Goal: Connect with others: Connect with others

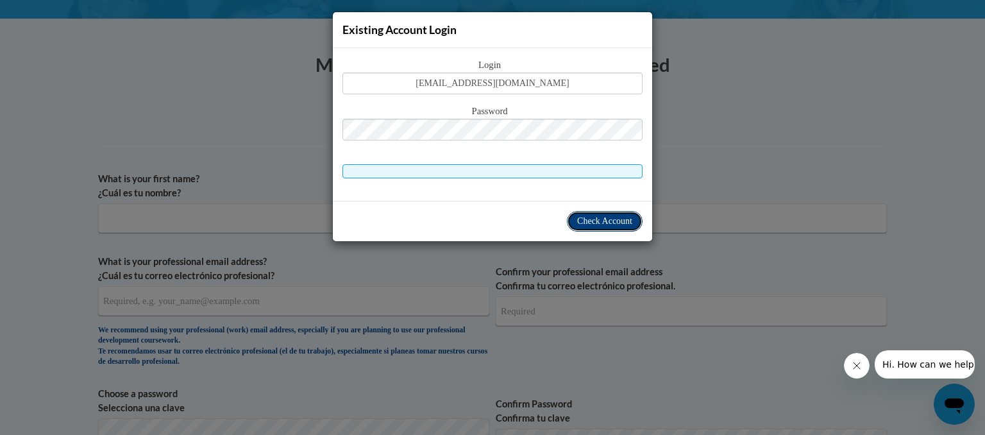
click at [602, 228] on button "Check Account" at bounding box center [605, 221] width 76 height 21
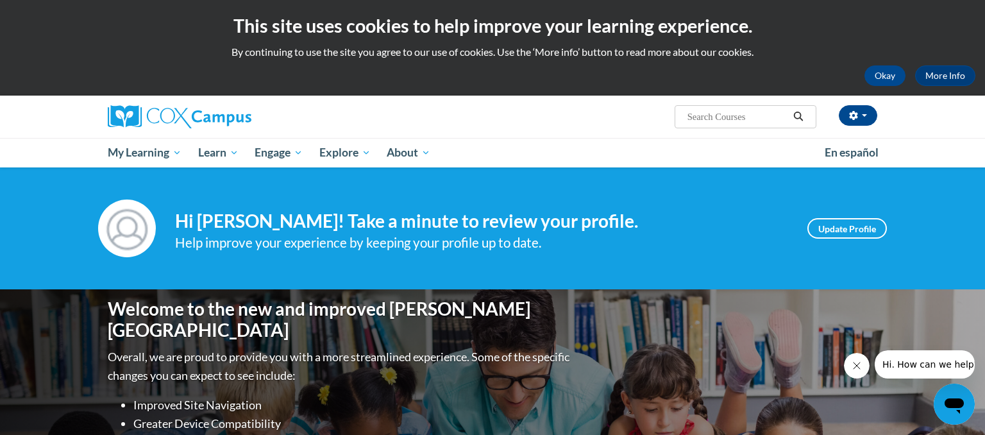
click at [553, 190] on div "Your profile Hi Rhonda Lopez! Take a minute to review your profile. Help improv…" at bounding box center [492, 228] width 985 height 122
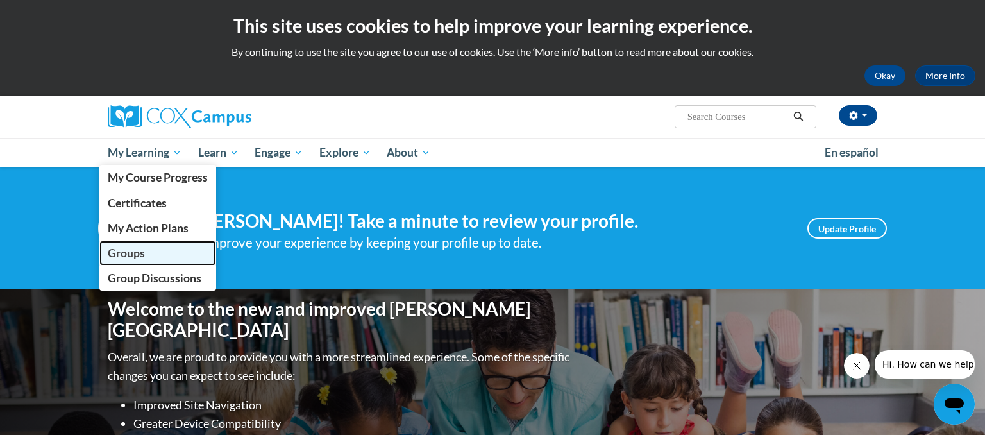
click at [122, 258] on span "Groups" at bounding box center [126, 252] width 37 height 13
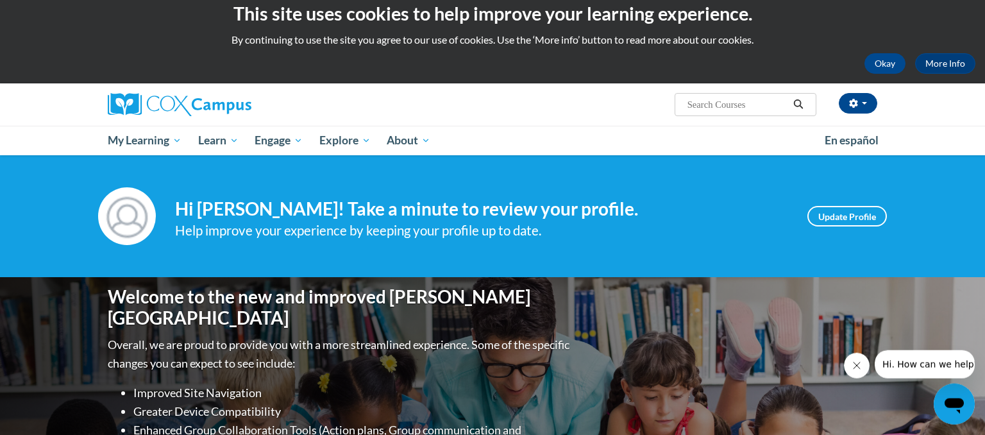
scroll to position [13, 0]
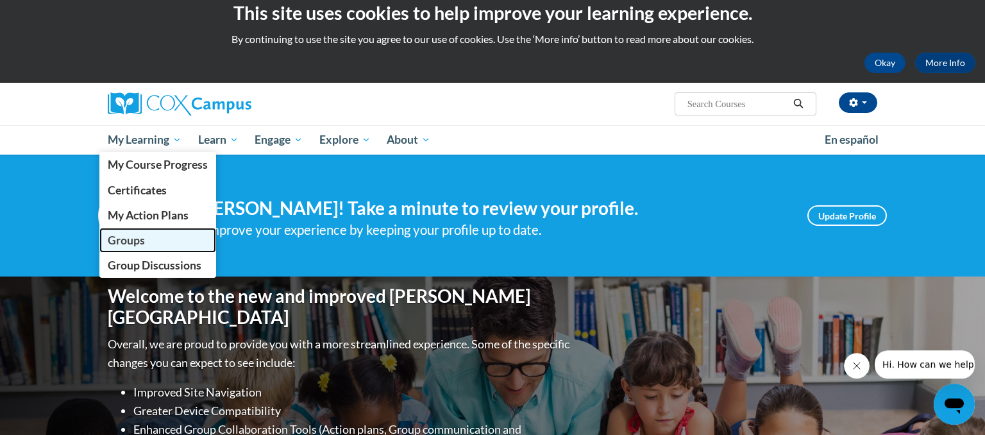
click at [146, 239] on link "Groups" at bounding box center [157, 240] width 117 height 25
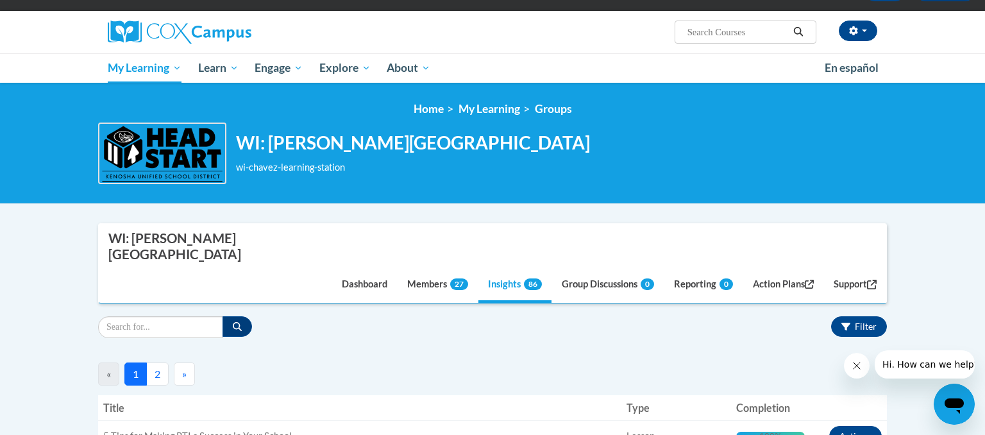
scroll to position [267, 0]
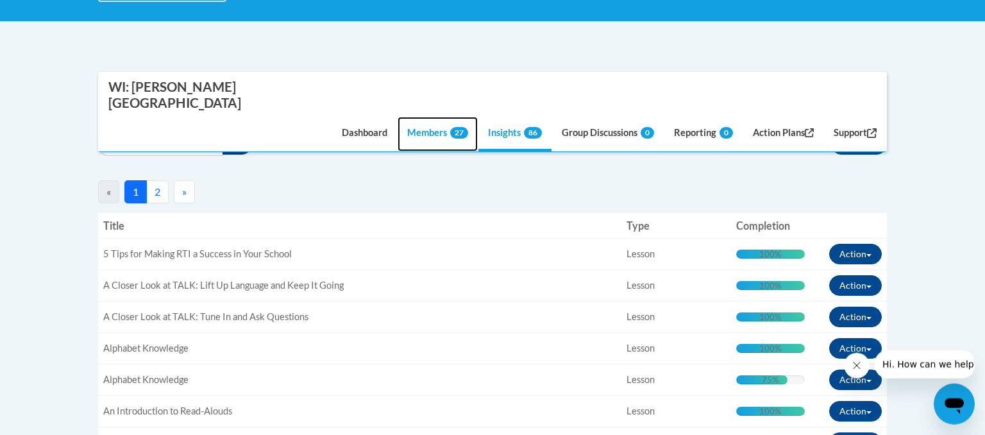
click at [424, 117] on link "Members 27" at bounding box center [438, 134] width 80 height 35
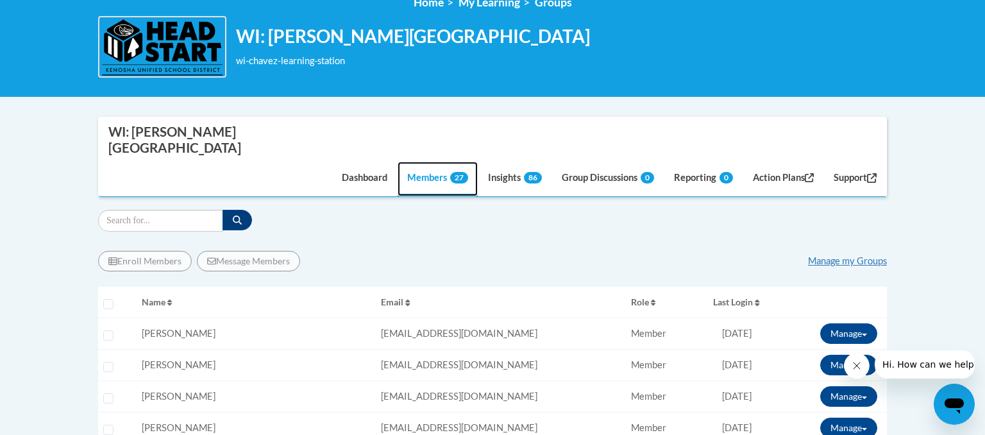
scroll to position [190, 0]
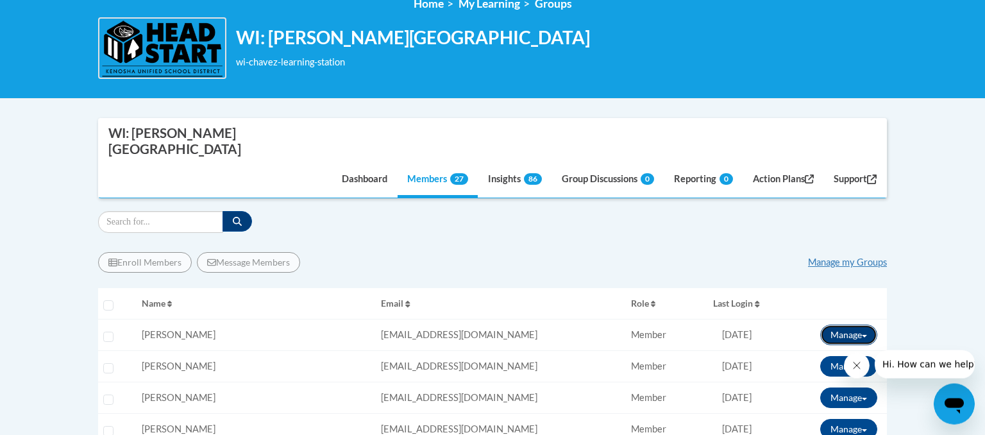
click at [839, 324] on button "Manage" at bounding box center [848, 334] width 57 height 21
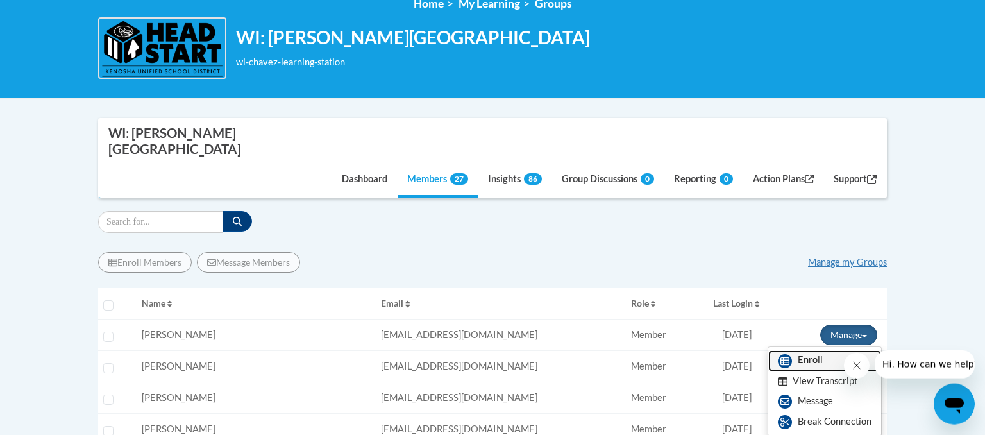
click at [798, 350] on link "Enroll" at bounding box center [824, 360] width 113 height 21
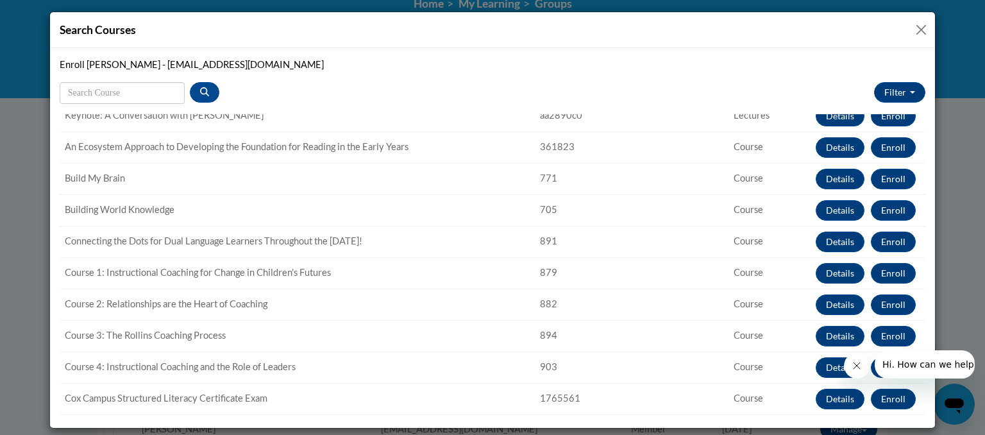
scroll to position [0, 0]
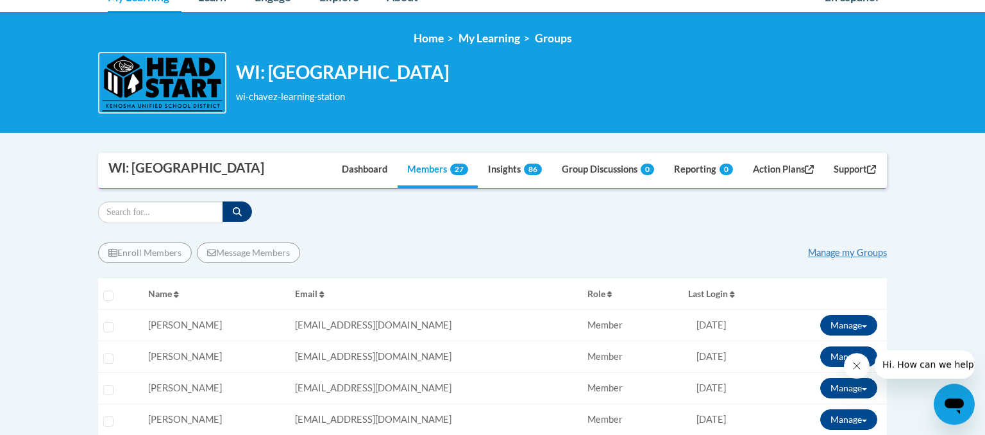
scroll to position [354, 0]
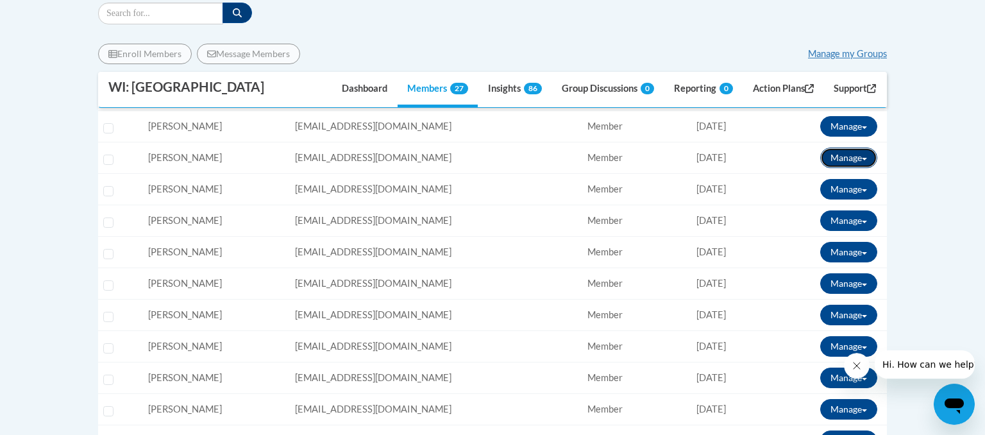
click at [835, 158] on button "Manage" at bounding box center [848, 157] width 57 height 21
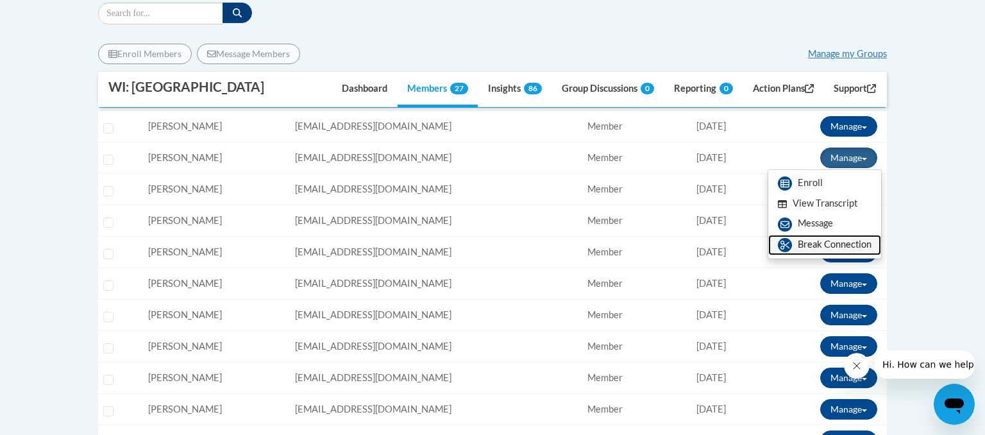
click at [819, 253] on link "Break Connection" at bounding box center [824, 245] width 113 height 21
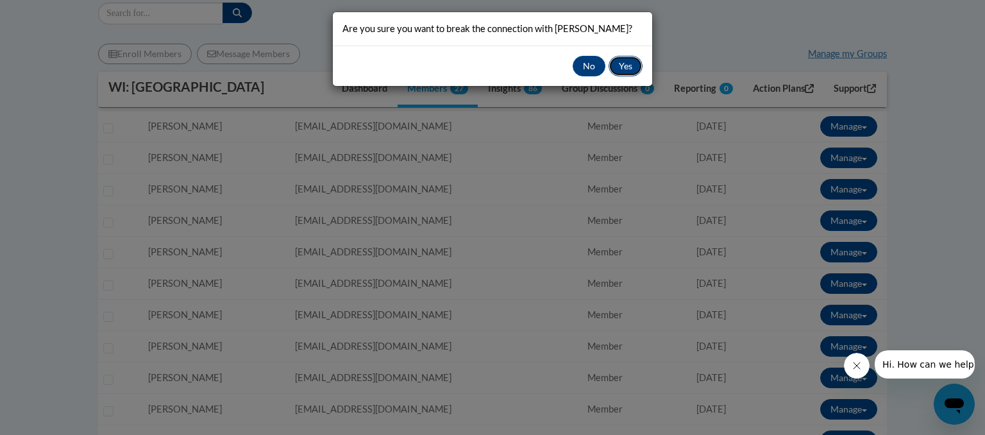
click at [624, 62] on button "Yes" at bounding box center [626, 66] width 34 height 21
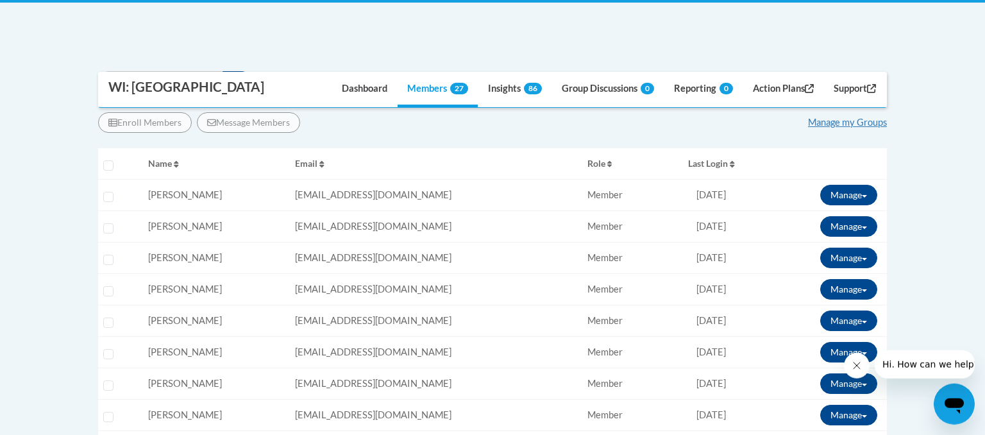
scroll to position [257, 0]
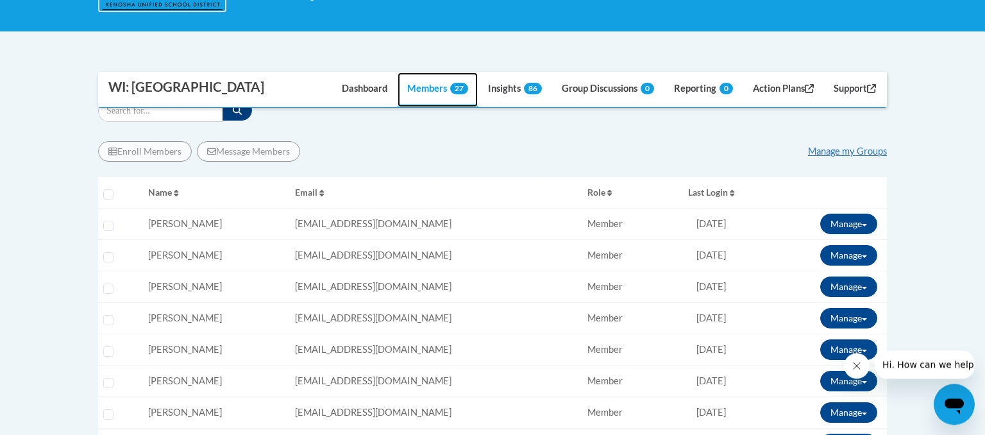
click at [410, 87] on link "Members 27" at bounding box center [438, 89] width 80 height 35
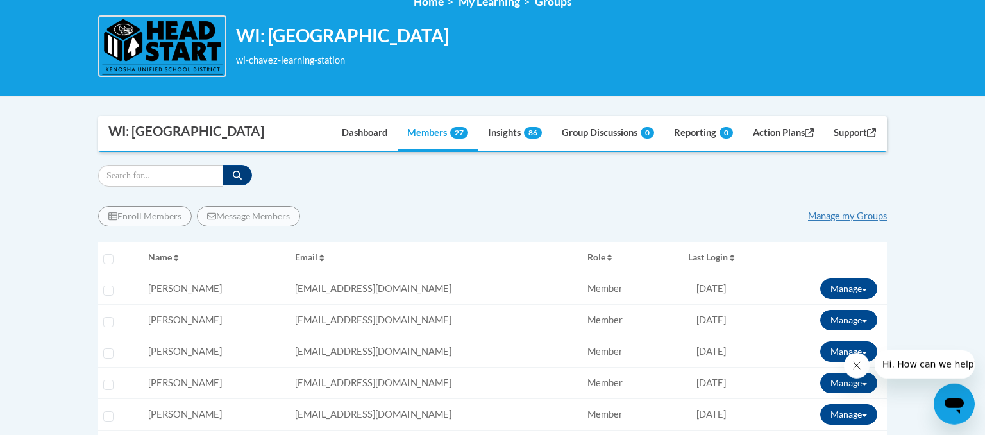
scroll to position [292, 0]
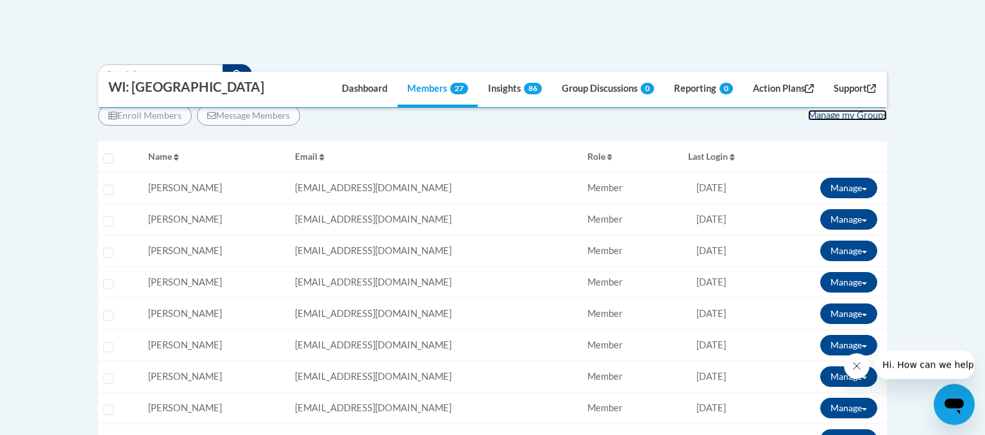
click at [839, 115] on link "Manage my Groups" at bounding box center [847, 115] width 79 height 11
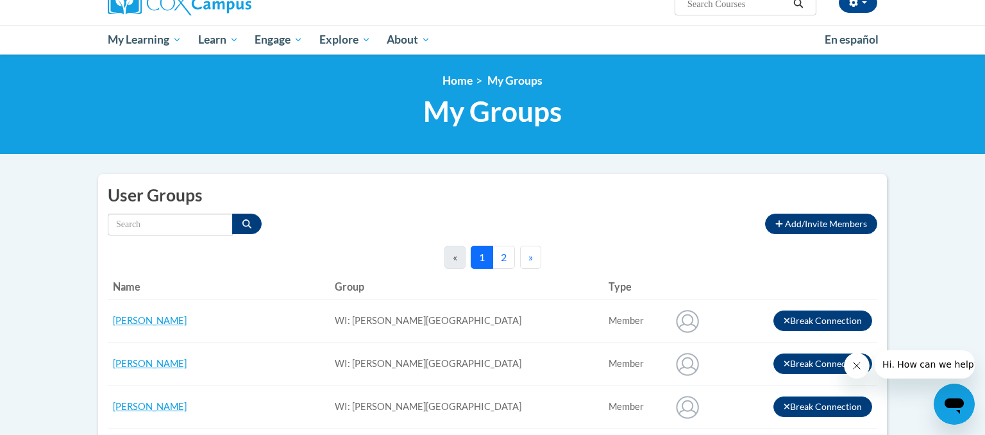
scroll to position [113, 0]
click at [496, 255] on button "2" at bounding box center [503, 257] width 22 height 23
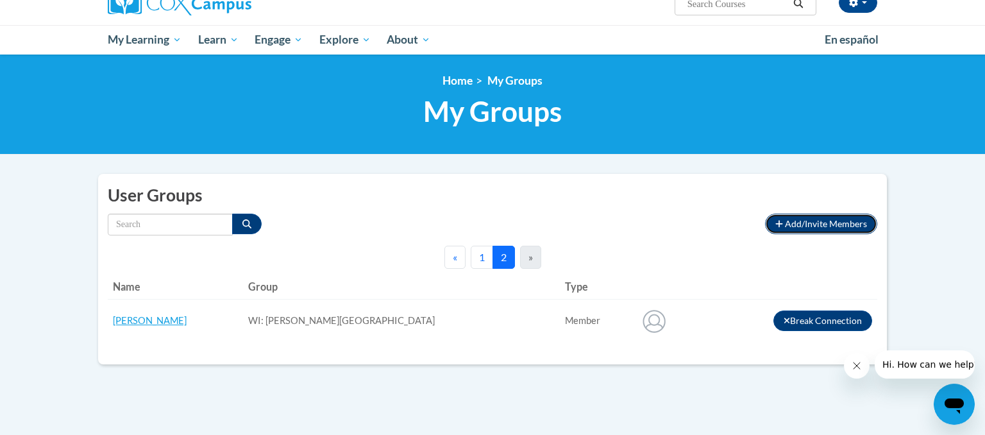
click at [793, 221] on span "Add/Invite Members" at bounding box center [826, 223] width 82 height 11
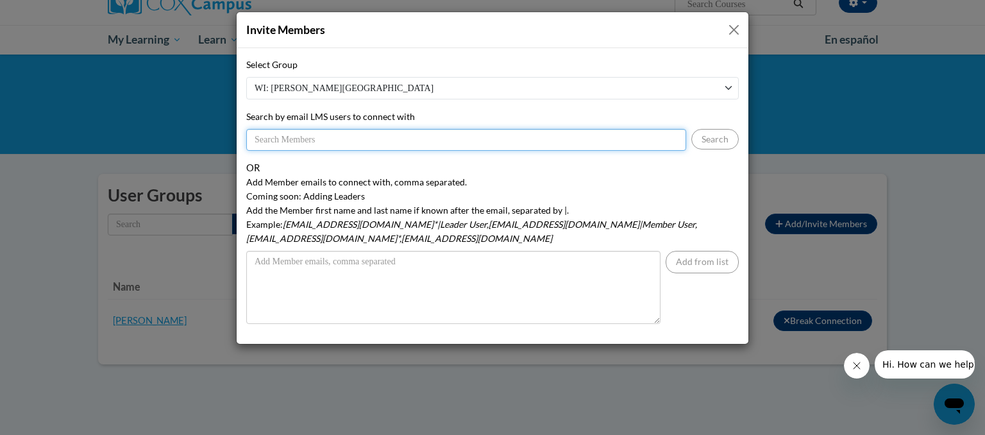
click at [271, 140] on input "Search by email LMS users to connect with" at bounding box center [466, 140] width 440 height 22
type input "[EMAIL_ADDRESS][DOMAIN_NAME]"
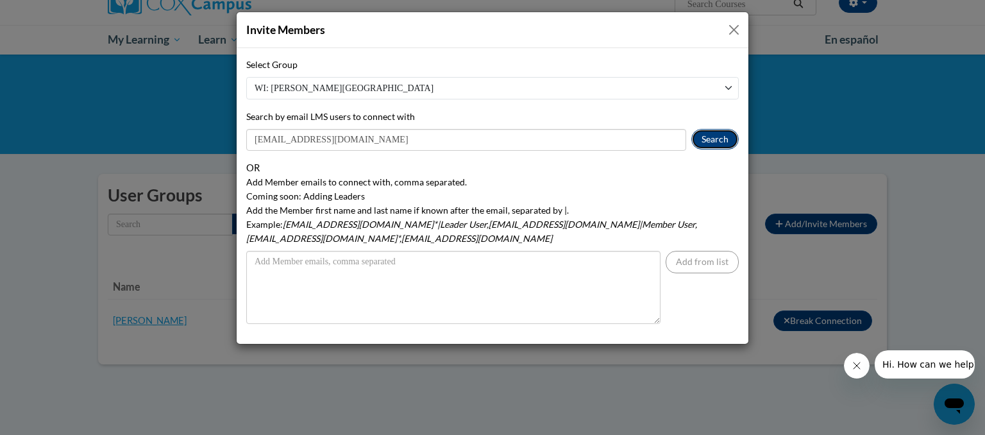
click at [709, 140] on button "Search" at bounding box center [714, 139] width 47 height 21
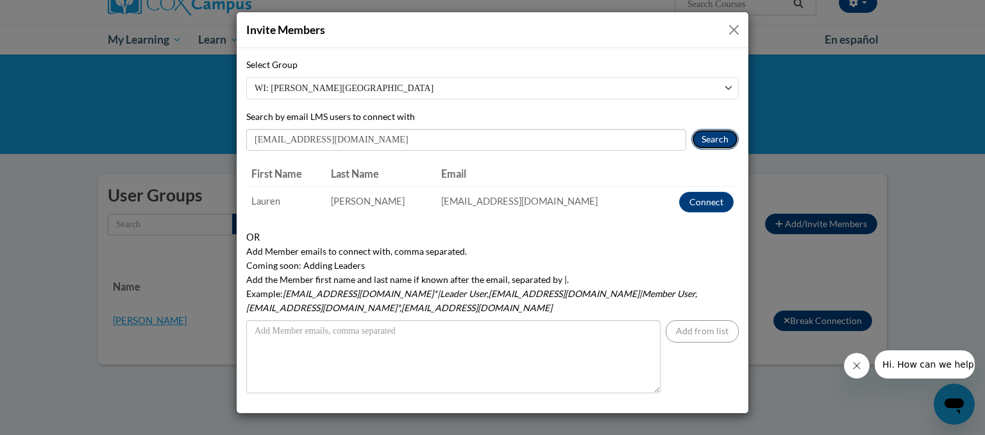
click at [709, 140] on button "Search" at bounding box center [714, 139] width 47 height 21
click at [702, 201] on button "Connect" at bounding box center [706, 202] width 55 height 21
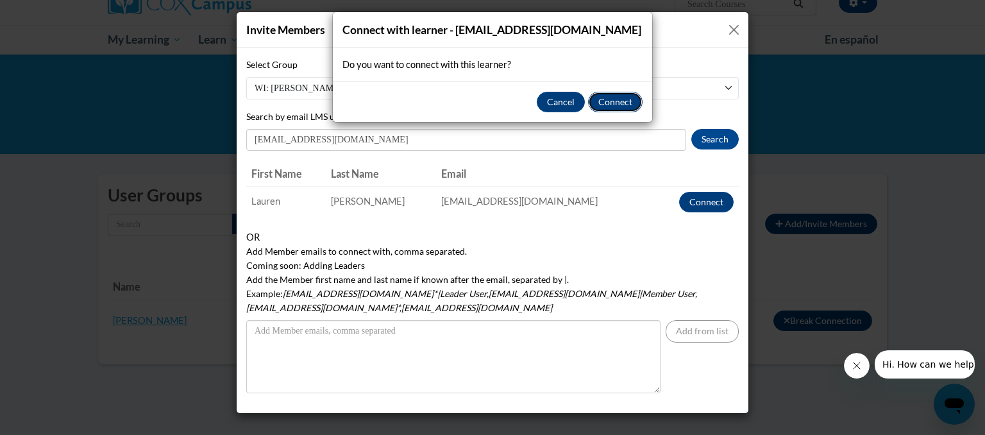
click at [615, 103] on button "Connect" at bounding box center [615, 102] width 55 height 21
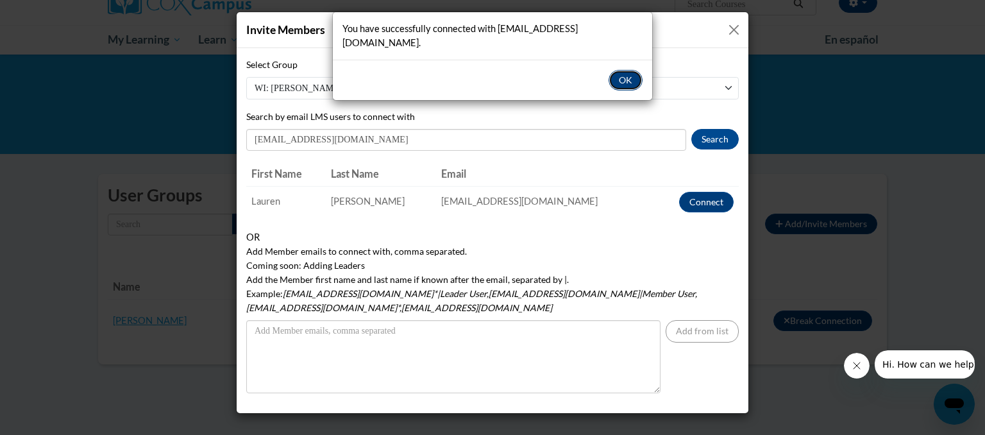
click at [619, 70] on button "OK" at bounding box center [626, 80] width 34 height 21
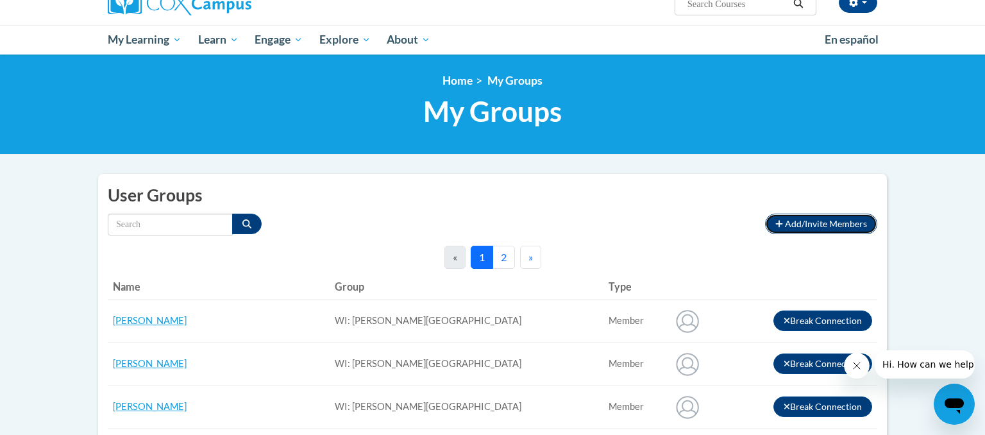
click at [797, 224] on span "Add/Invite Members" at bounding box center [826, 223] width 82 height 11
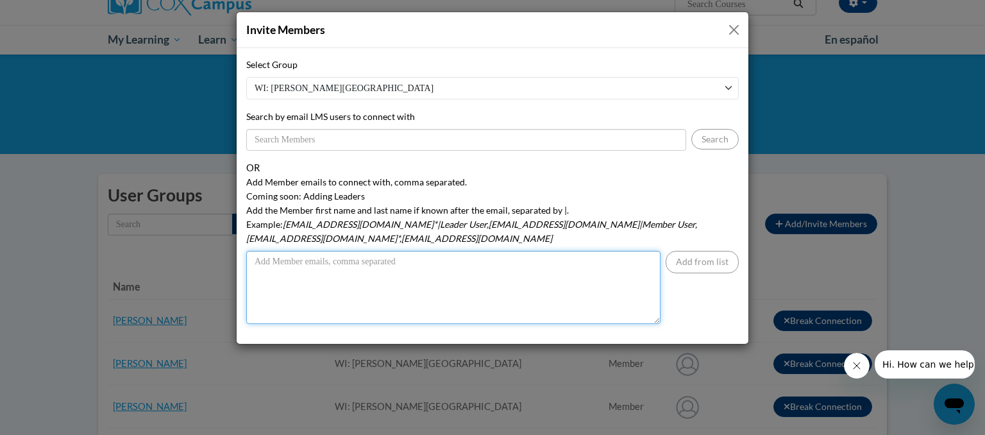
click at [263, 251] on textarea "Add Member emails to connect with, comma separated. Coming soon: Adding Leaders…" at bounding box center [453, 287] width 414 height 73
type textarea "a"
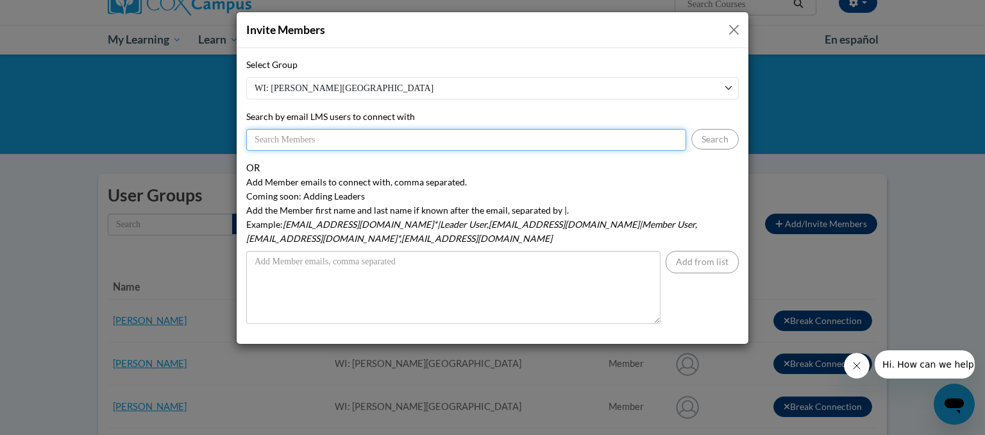
click at [267, 138] on input "Search by email LMS users to connect with" at bounding box center [466, 140] width 440 height 22
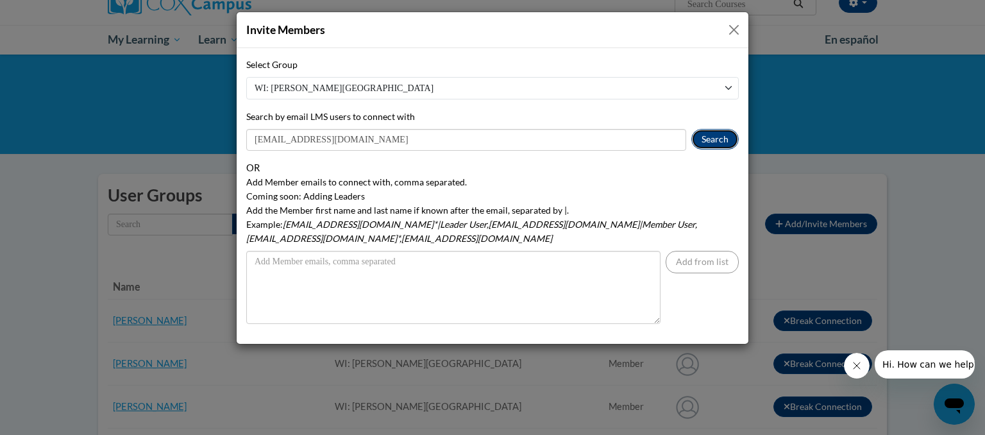
click at [714, 139] on button "Search" at bounding box center [714, 139] width 47 height 21
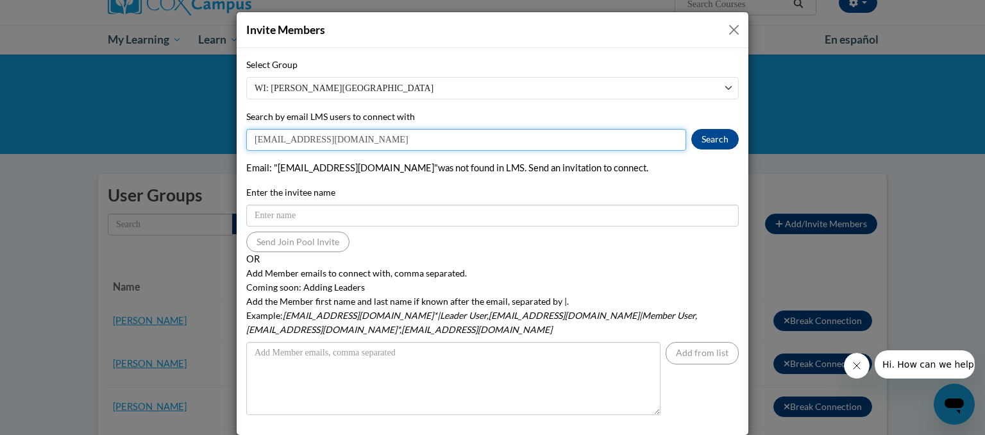
click at [301, 140] on input "[EMAIL_ADDRESS][DOMAIN_NAME]" at bounding box center [466, 140] width 440 height 22
type input "[EMAIL_ADDRESS][DOMAIN_NAME]"
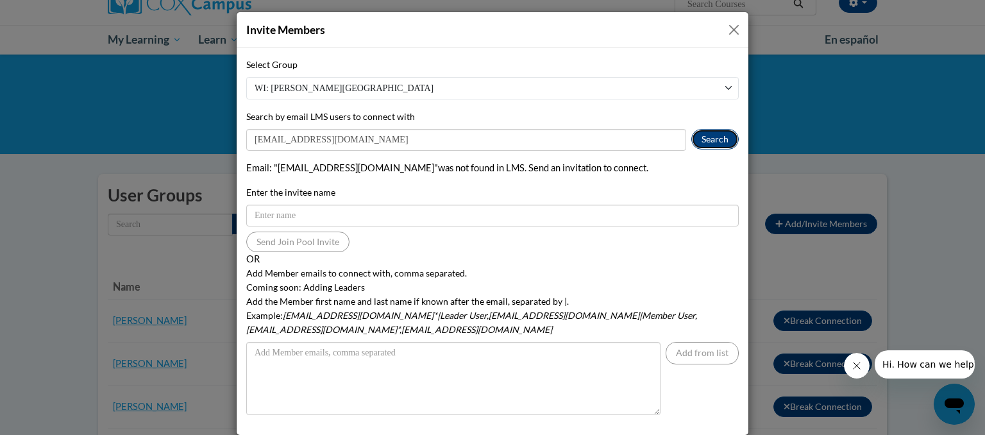
click at [705, 140] on button "Search" at bounding box center [714, 139] width 47 height 21
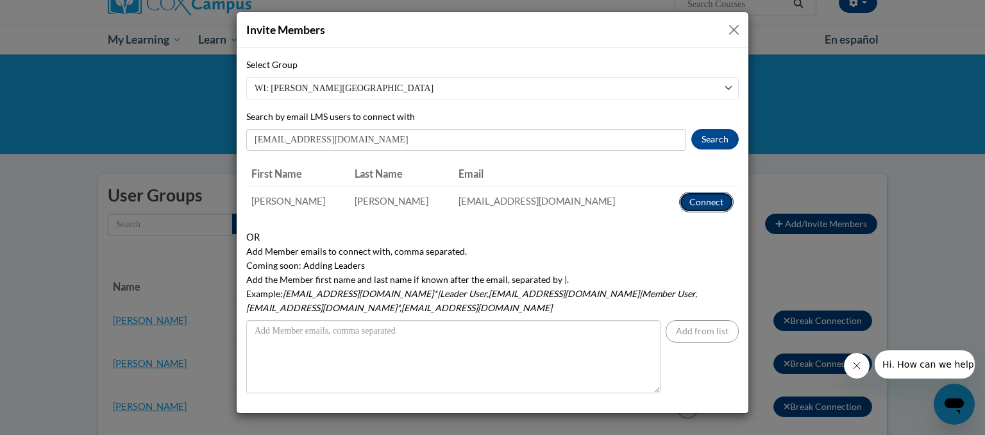
click at [711, 207] on button "Connect" at bounding box center [706, 202] width 55 height 21
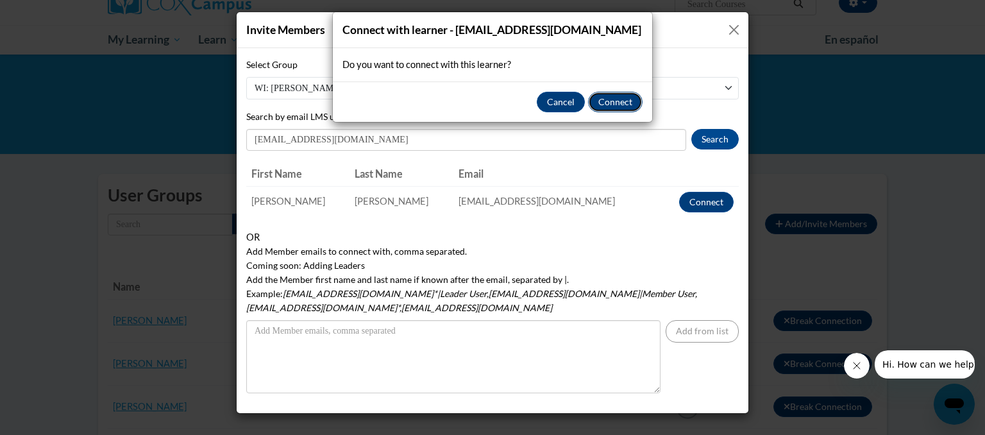
click at [613, 104] on button "Connect" at bounding box center [615, 102] width 55 height 21
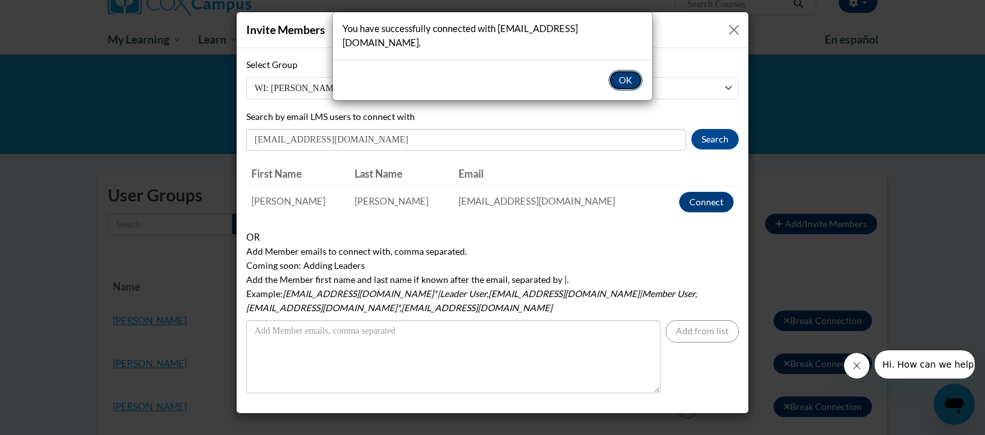
click at [623, 70] on button "OK" at bounding box center [626, 80] width 34 height 21
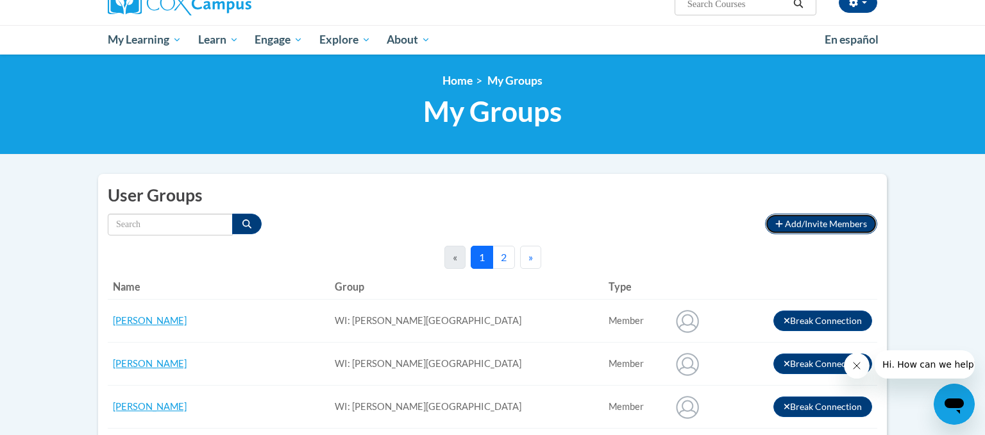
click at [778, 224] on icon "button" at bounding box center [779, 223] width 8 height 9
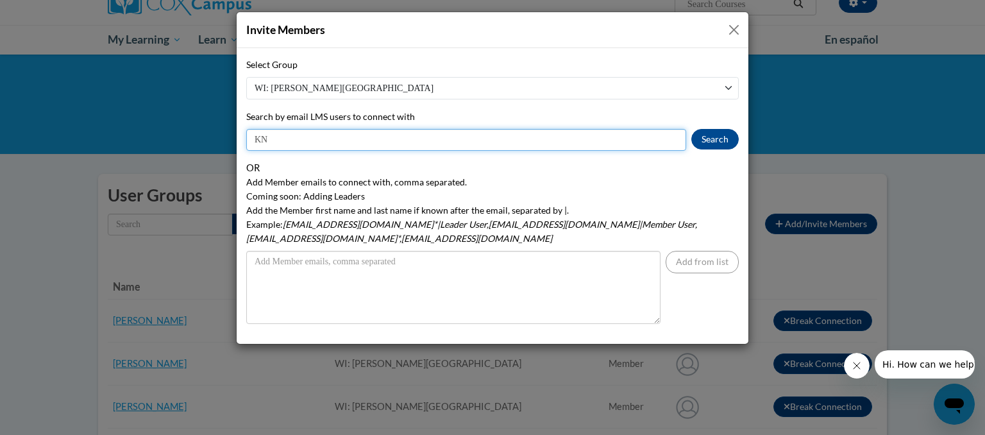
type input "K"
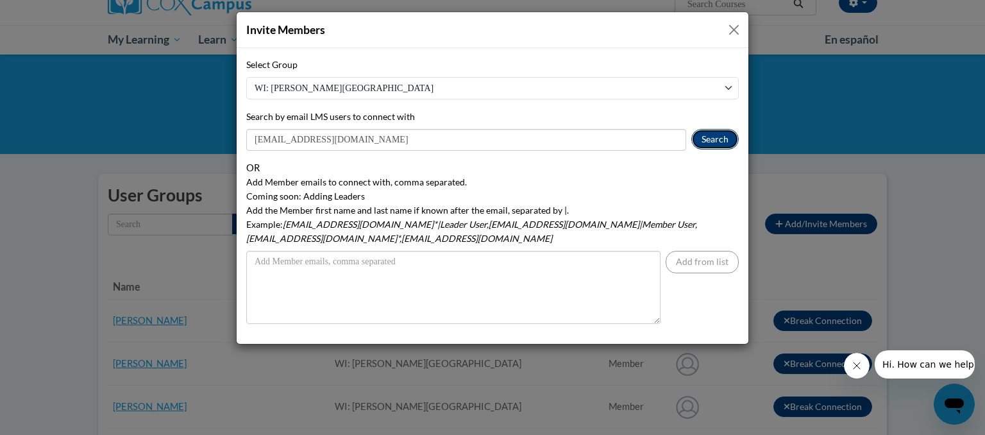
click at [703, 140] on button "Search" at bounding box center [714, 139] width 47 height 21
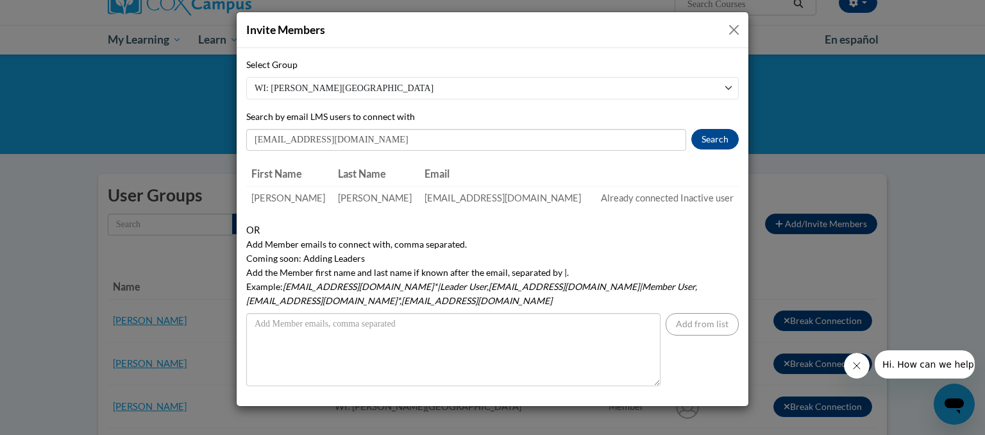
click at [655, 203] on span "Already connected" at bounding box center [640, 197] width 78 height 11
click at [408, 195] on td "[PERSON_NAME]" at bounding box center [376, 198] width 87 height 24
click at [711, 139] on button "Search" at bounding box center [714, 139] width 47 height 21
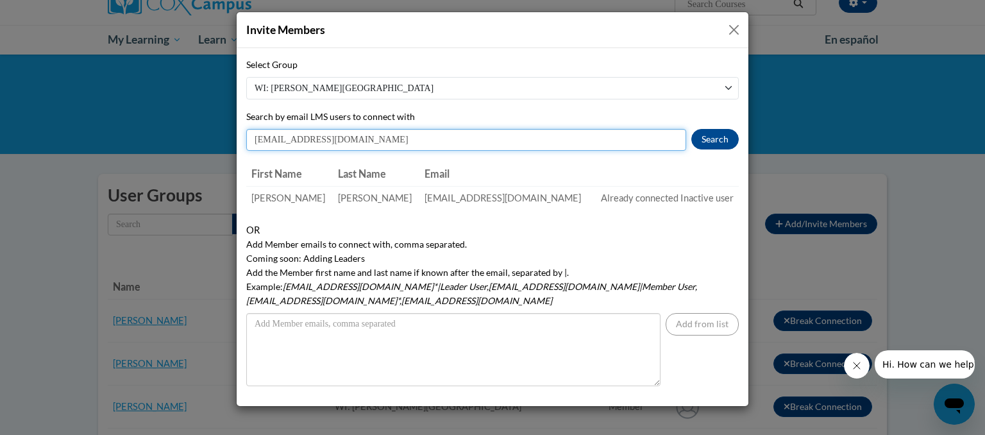
click at [334, 140] on input "[EMAIL_ADDRESS][DOMAIN_NAME]" at bounding box center [466, 140] width 440 height 22
type input "k"
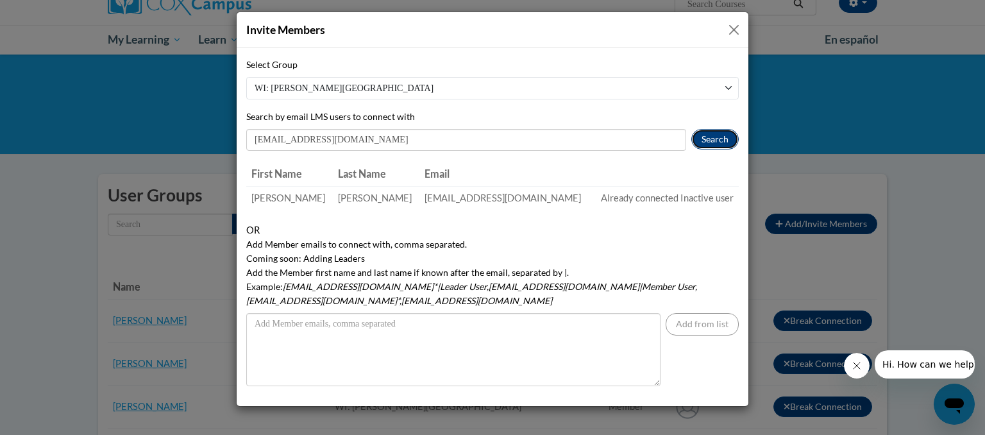
click at [709, 143] on button "Search" at bounding box center [714, 139] width 47 height 21
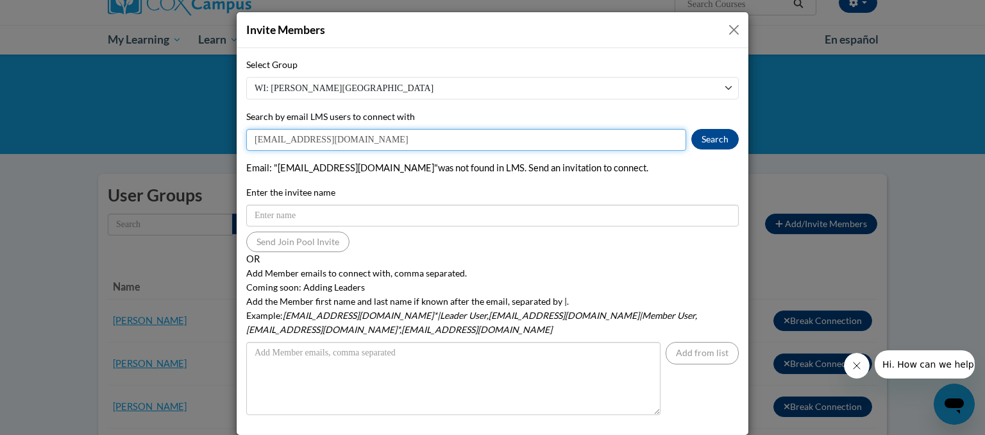
click at [296, 140] on input "[EMAIL_ADDRESS][DOMAIN_NAME]" at bounding box center [466, 140] width 440 height 22
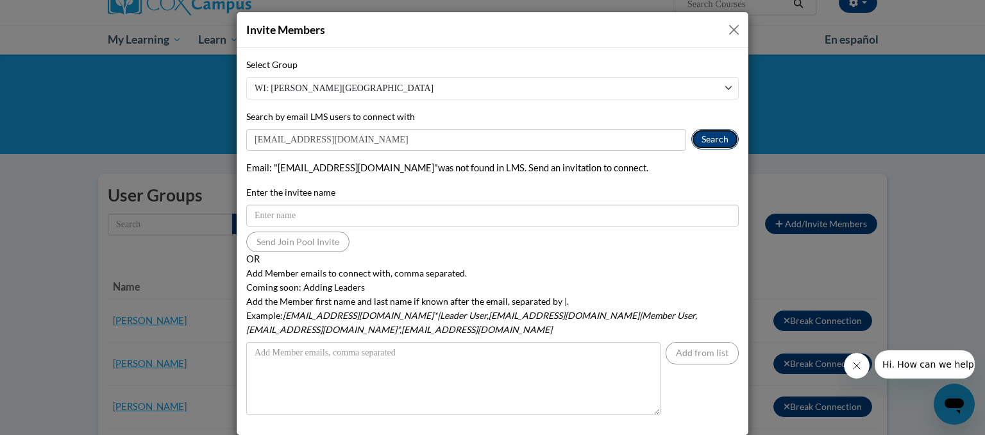
click at [707, 138] on button "Search" at bounding box center [714, 139] width 47 height 21
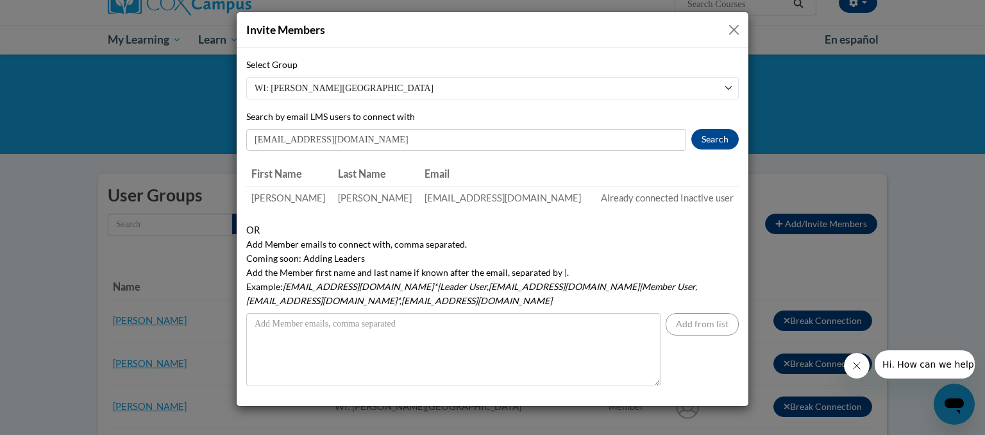
click at [729, 25] on button "Close" at bounding box center [734, 30] width 16 height 16
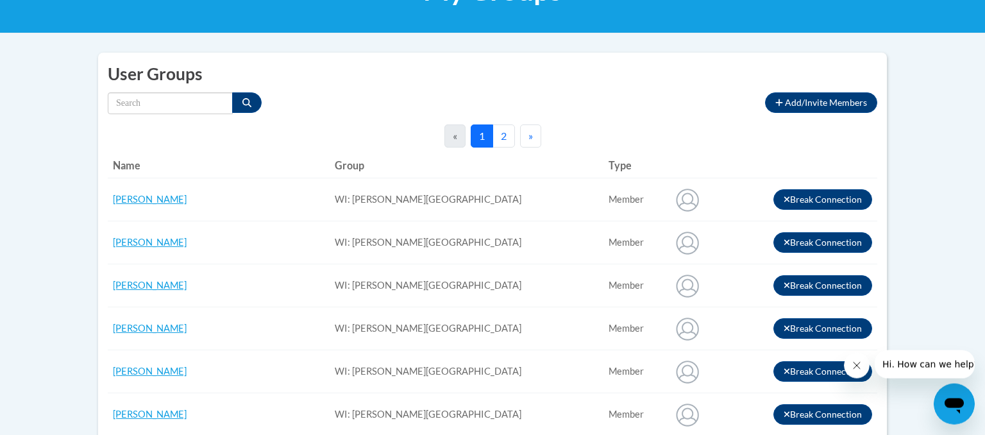
scroll to position [0, 0]
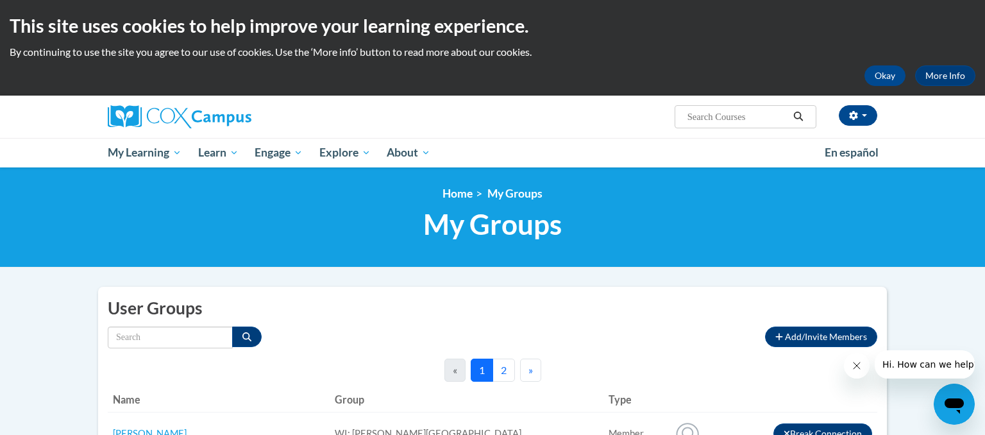
click at [507, 372] on button "2" at bounding box center [503, 369] width 22 height 23
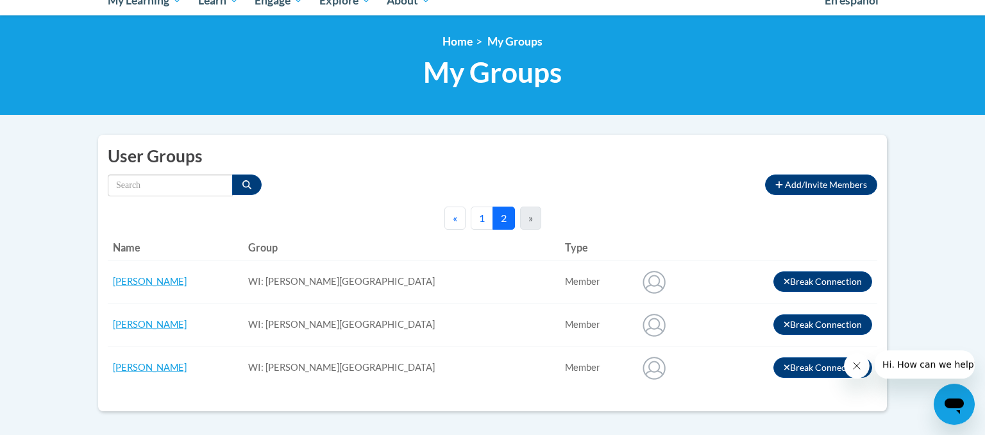
scroll to position [153, 0]
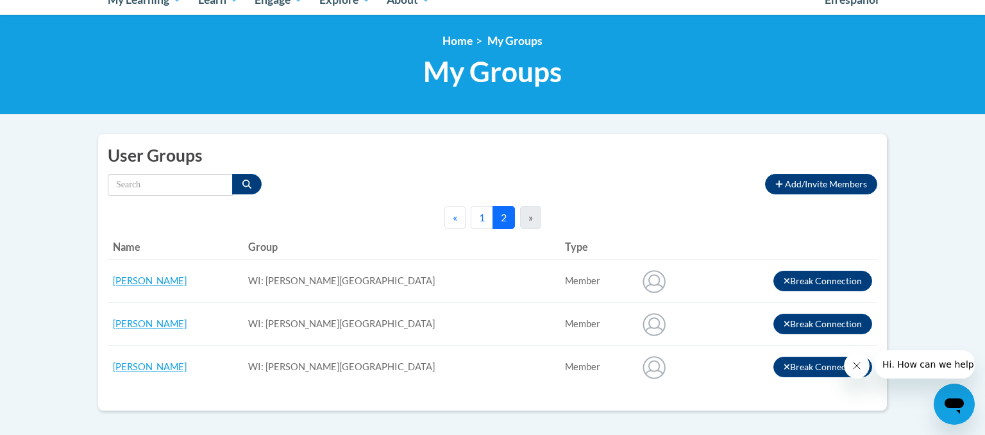
click at [478, 214] on button "1" at bounding box center [482, 217] width 22 height 23
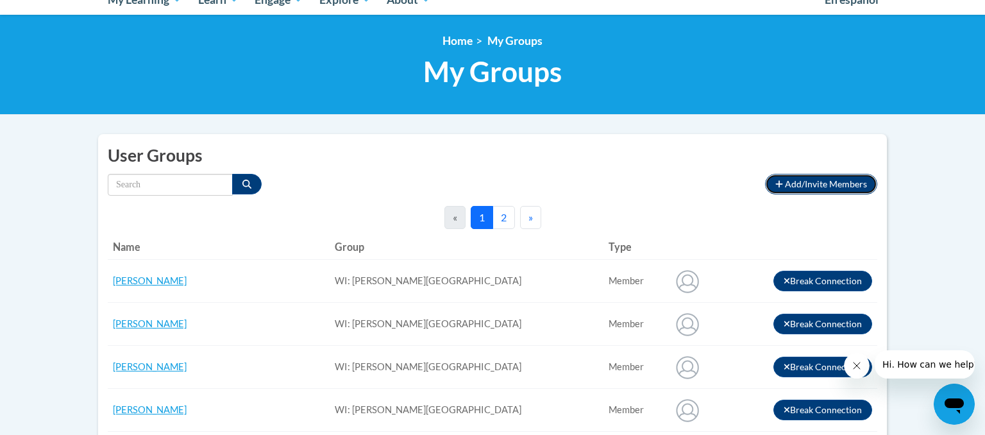
click at [807, 187] on span "Add/Invite Members" at bounding box center [826, 183] width 82 height 11
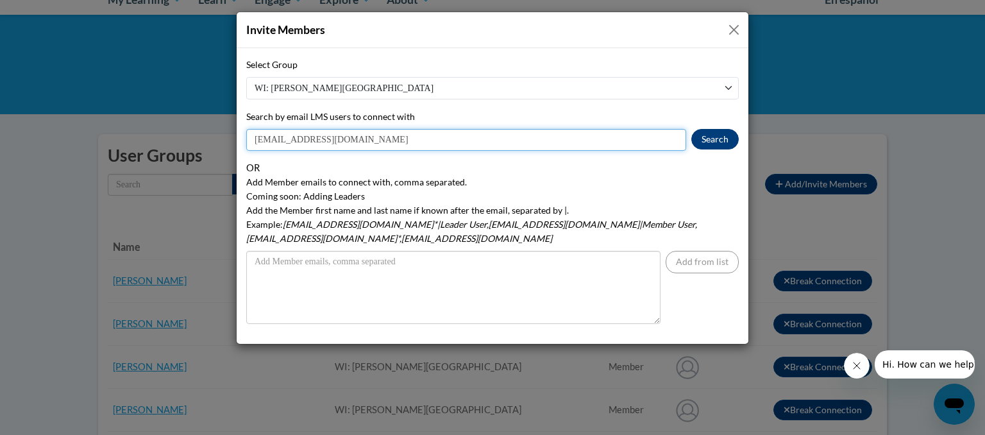
type input "[EMAIL_ADDRESS][DOMAIN_NAME]"
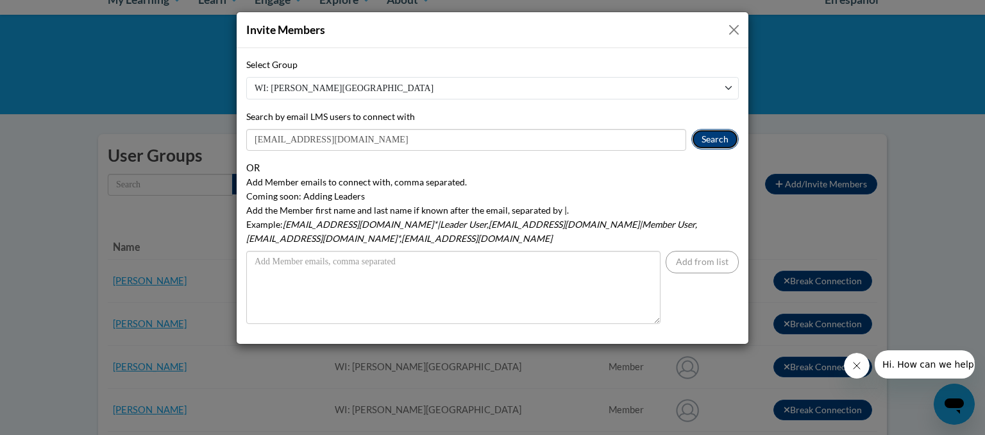
click at [710, 131] on button "Search" at bounding box center [714, 139] width 47 height 21
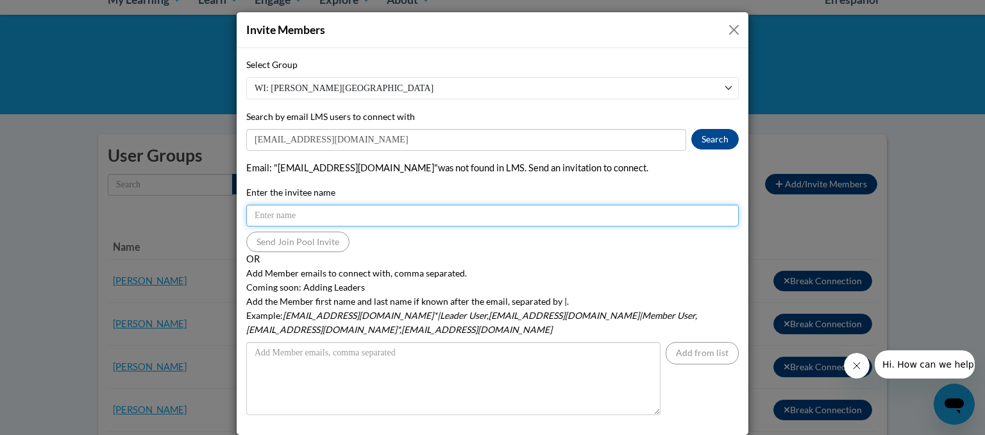
click at [273, 219] on input "Enter the invitee name" at bounding box center [492, 216] width 492 height 22
type input "[EMAIL_ADDRESS][DOMAIN_NAME]"
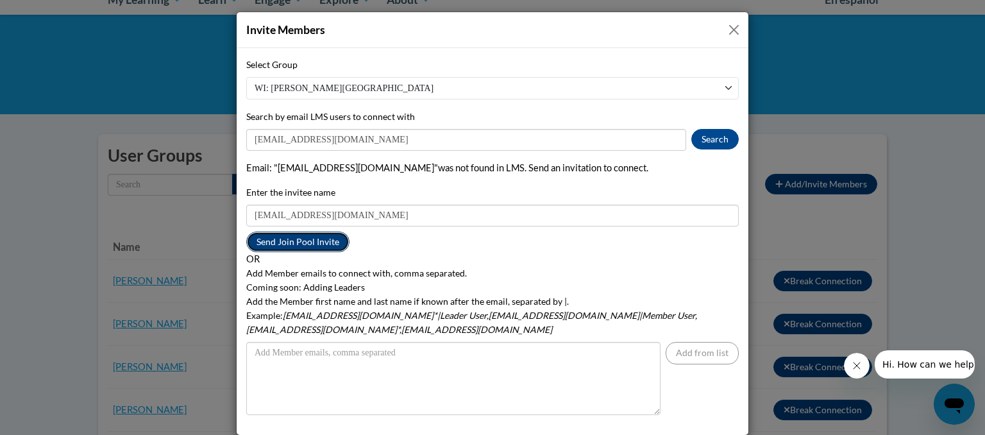
click at [287, 242] on button "Send Join Pool Invite" at bounding box center [297, 241] width 103 height 21
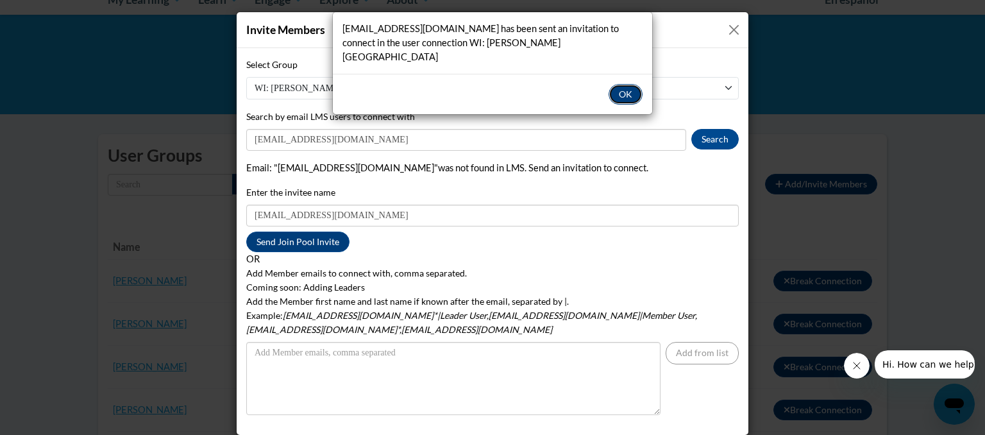
click at [631, 86] on button "OK" at bounding box center [626, 94] width 34 height 21
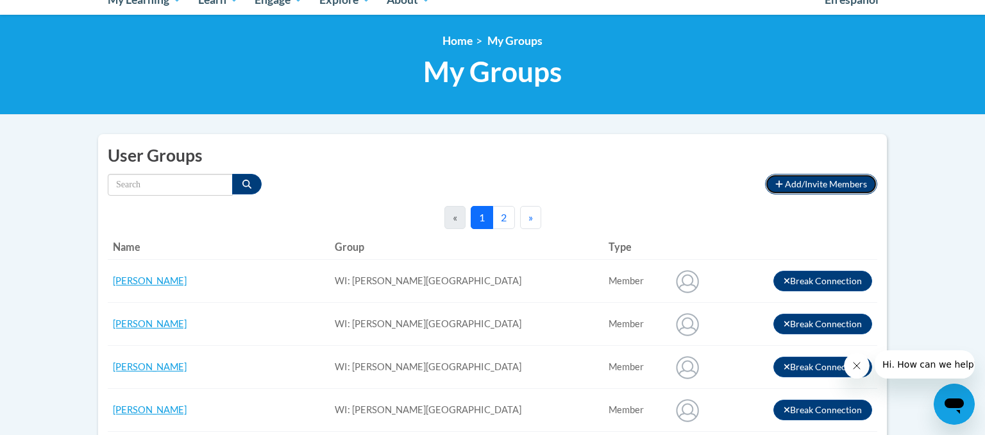
click at [807, 181] on span "Add/Invite Members" at bounding box center [826, 183] width 82 height 11
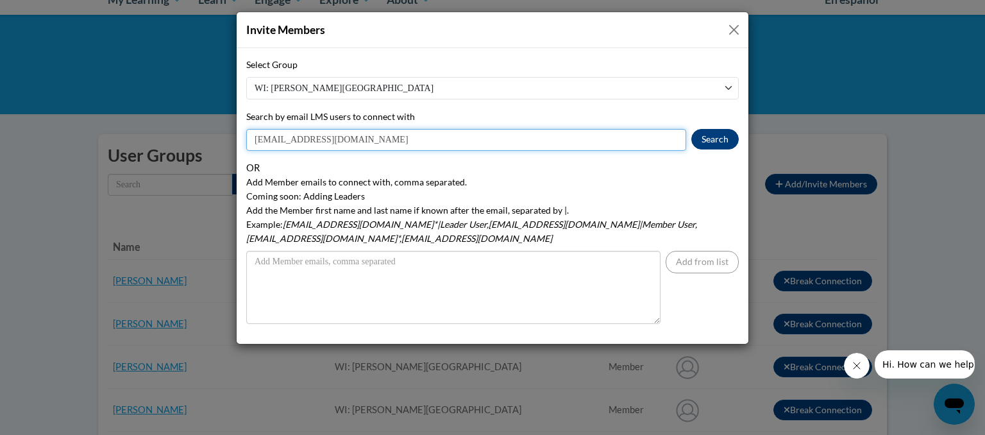
type input "[EMAIL_ADDRESS][DOMAIN_NAME]"
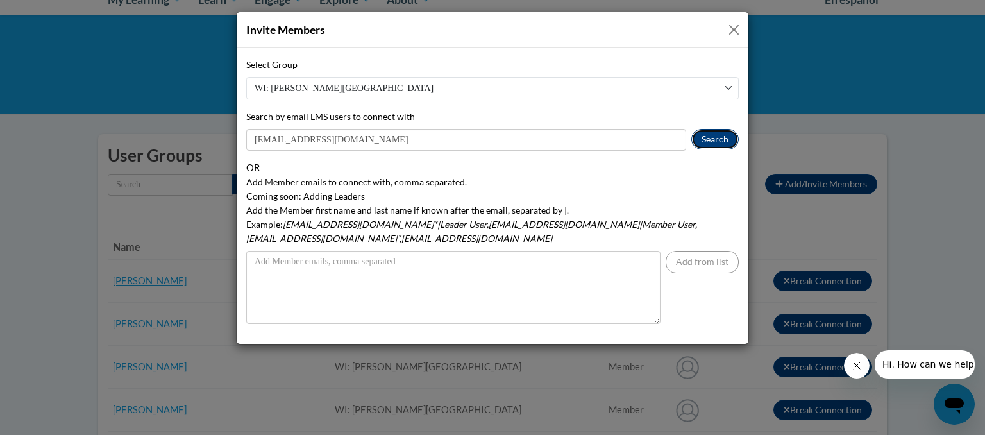
click at [707, 144] on button "Search" at bounding box center [714, 139] width 47 height 21
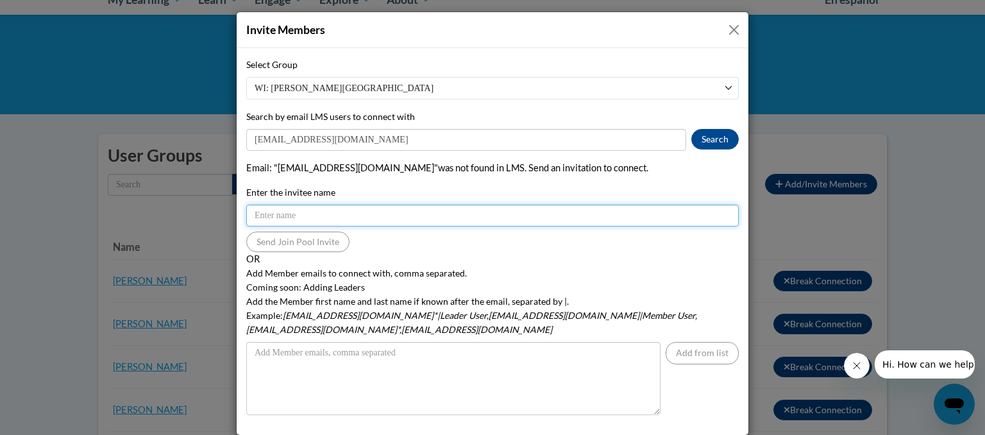
click at [263, 223] on input "Enter the invitee name" at bounding box center [492, 216] width 492 height 22
click at [262, 215] on input "k" at bounding box center [492, 216] width 492 height 22
type input "[EMAIL_ADDRESS][DOMAIN_NAME]"
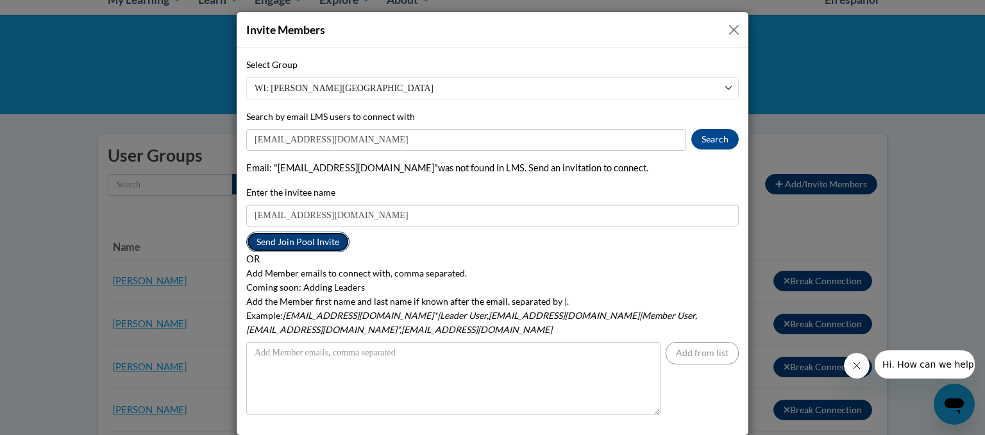
click at [321, 240] on button "Send Join Pool Invite" at bounding box center [297, 241] width 103 height 21
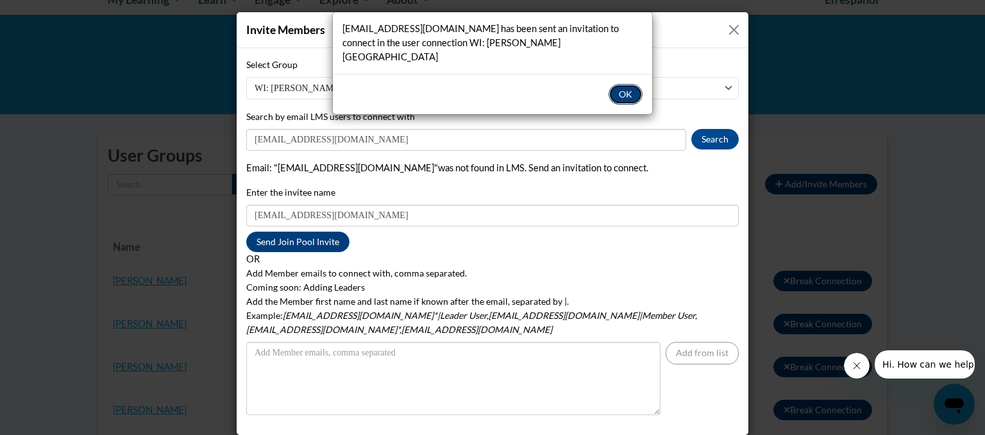
click at [627, 84] on button "OK" at bounding box center [626, 94] width 34 height 21
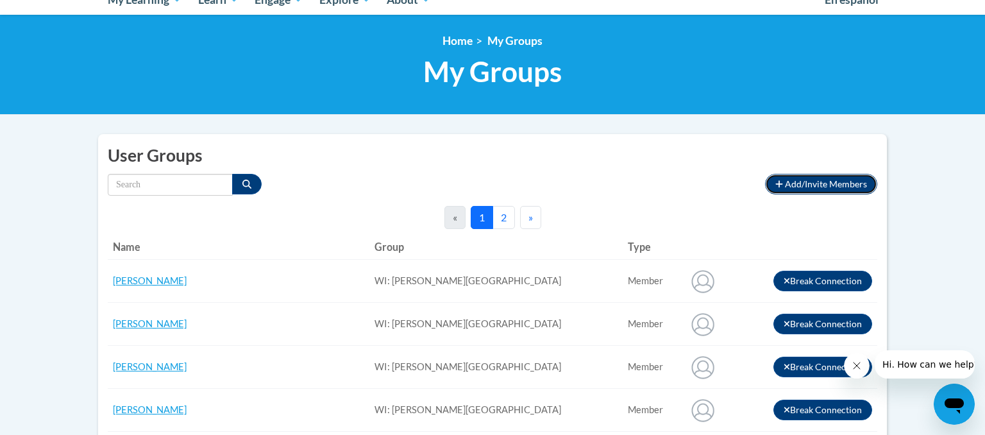
click at [830, 183] on span "Add/Invite Members" at bounding box center [826, 183] width 82 height 11
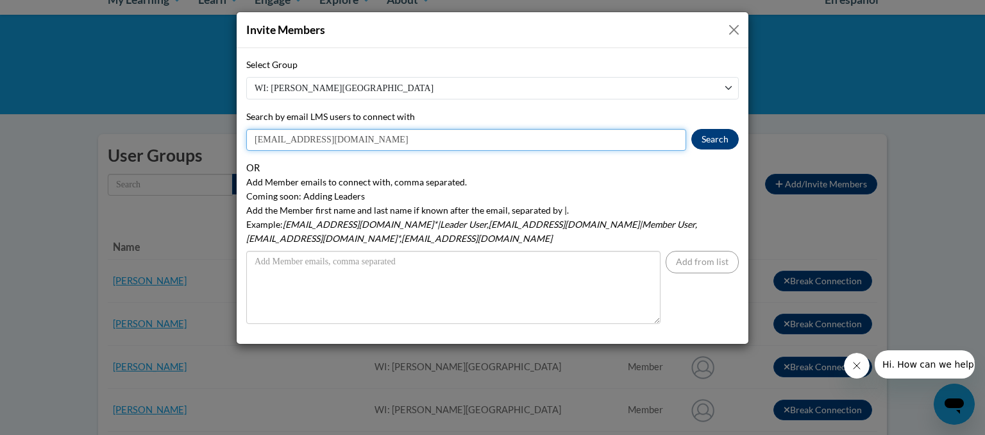
type input "[EMAIL_ADDRESS][DOMAIN_NAME]"
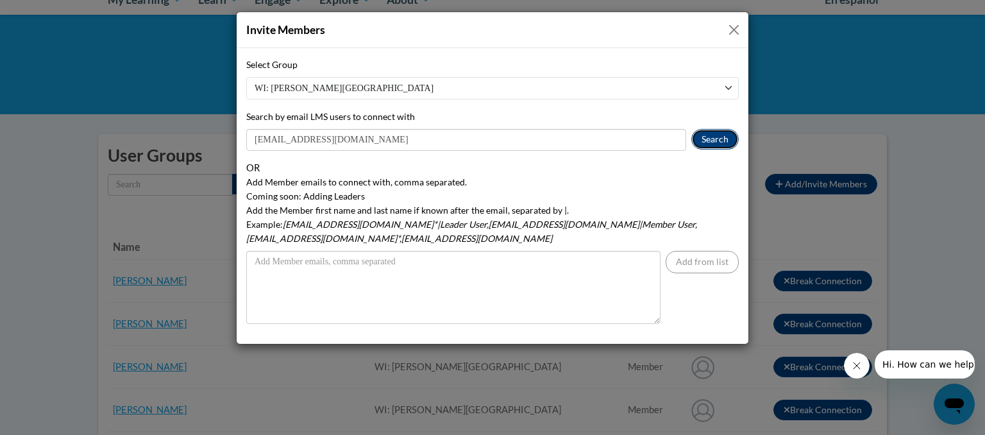
click at [714, 144] on button "Search" at bounding box center [714, 139] width 47 height 21
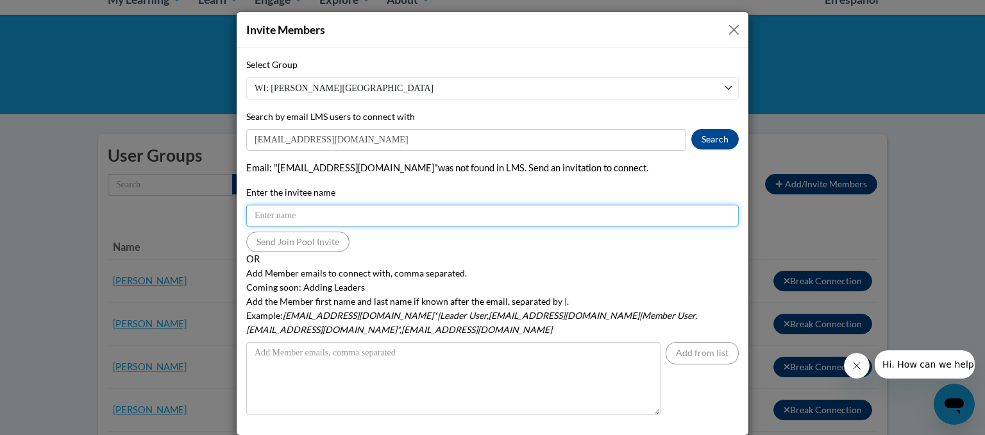
click at [255, 214] on input "Enter the invitee name" at bounding box center [492, 216] width 492 height 22
type input "[EMAIL_ADDRESS][DOMAIN_NAME]"
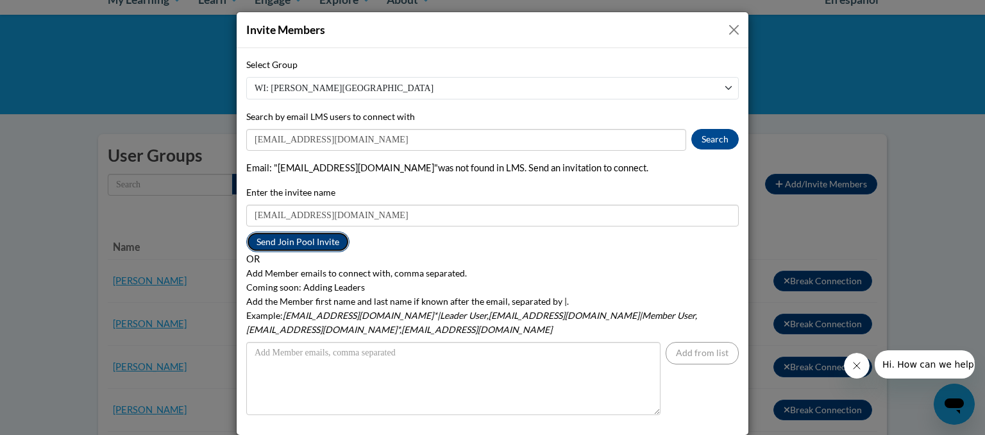
click at [290, 244] on button "Send Join Pool Invite" at bounding box center [297, 241] width 103 height 21
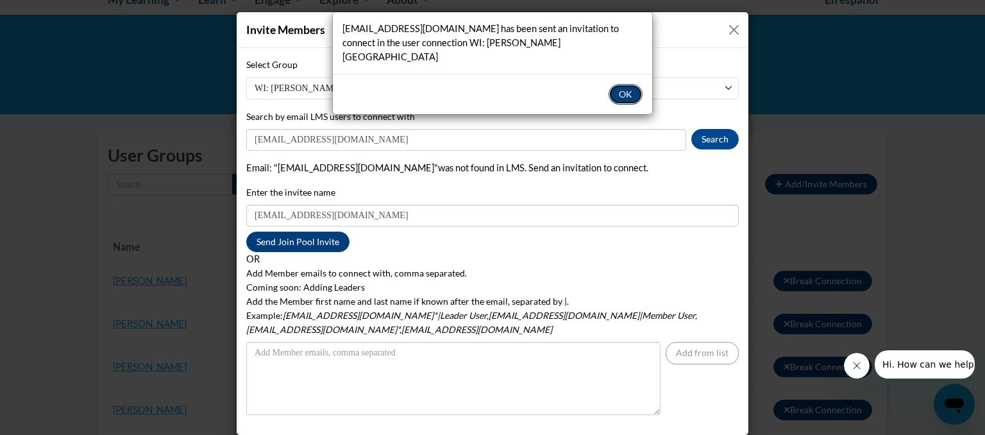
click at [623, 84] on button "OK" at bounding box center [626, 94] width 34 height 21
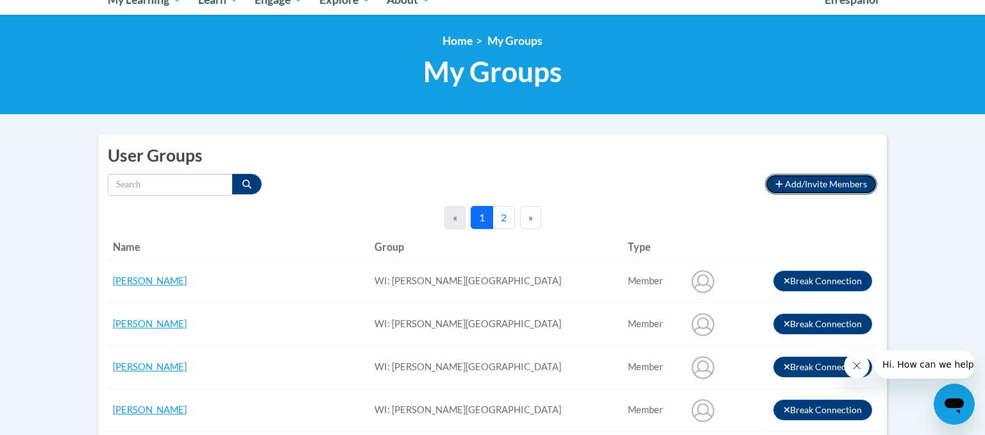
click at [822, 185] on span "Add/Invite Members" at bounding box center [826, 183] width 82 height 11
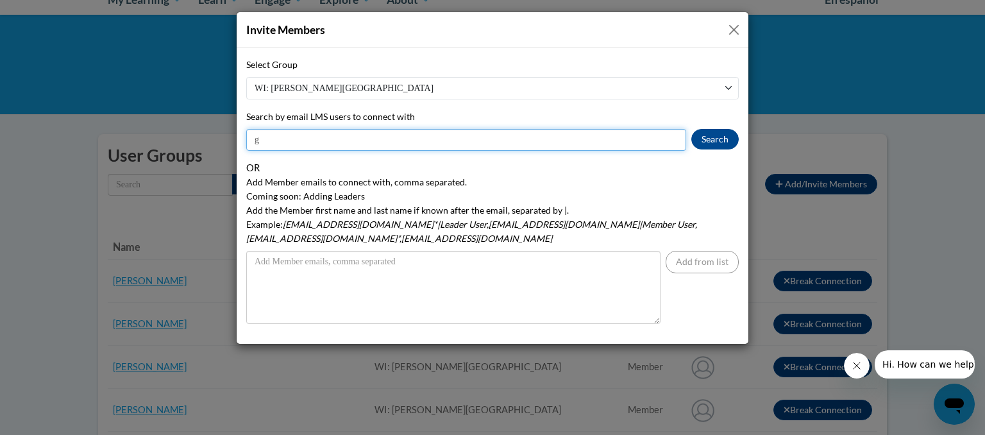
click at [262, 145] on input "g" at bounding box center [466, 140] width 440 height 22
type input "[EMAIL_ADDRESS][DOMAIN_NAME]"
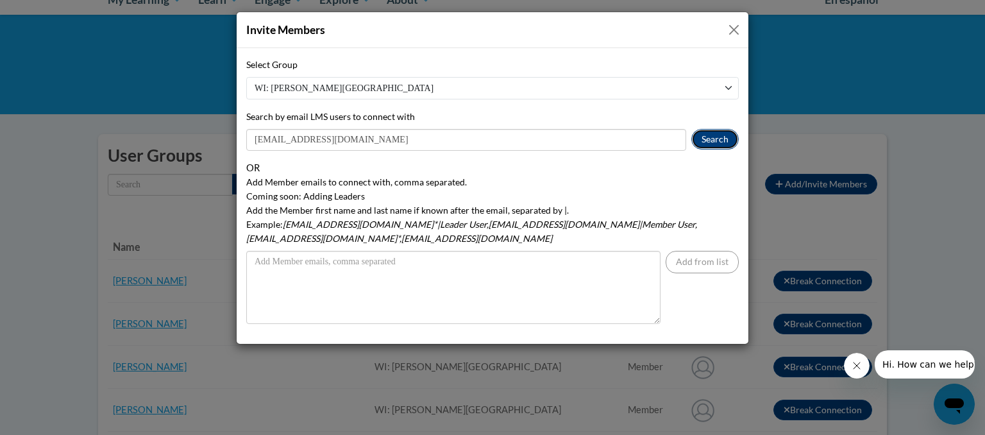
click at [707, 147] on button "Search" at bounding box center [714, 139] width 47 height 21
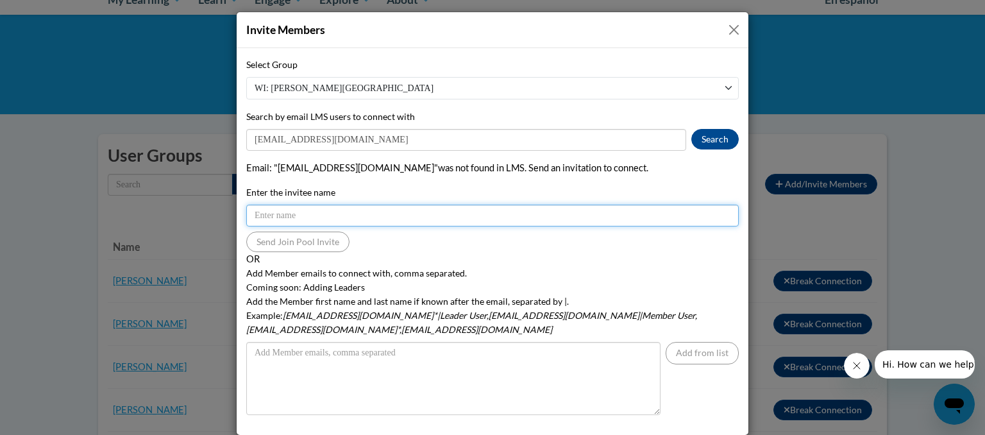
click at [275, 212] on input "Enter the invitee name" at bounding box center [492, 216] width 492 height 22
type input "[EMAIL_ADDRESS][DOMAIN_NAME]"
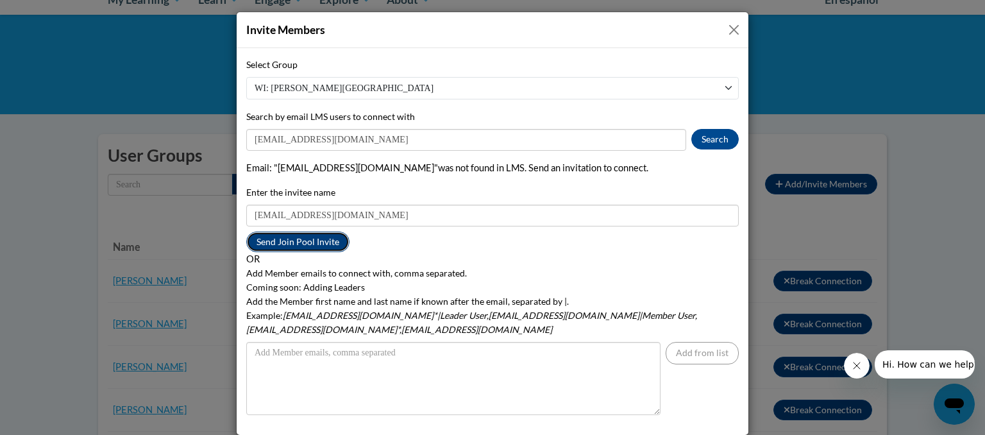
click at [271, 246] on button "Send Join Pool Invite" at bounding box center [297, 241] width 103 height 21
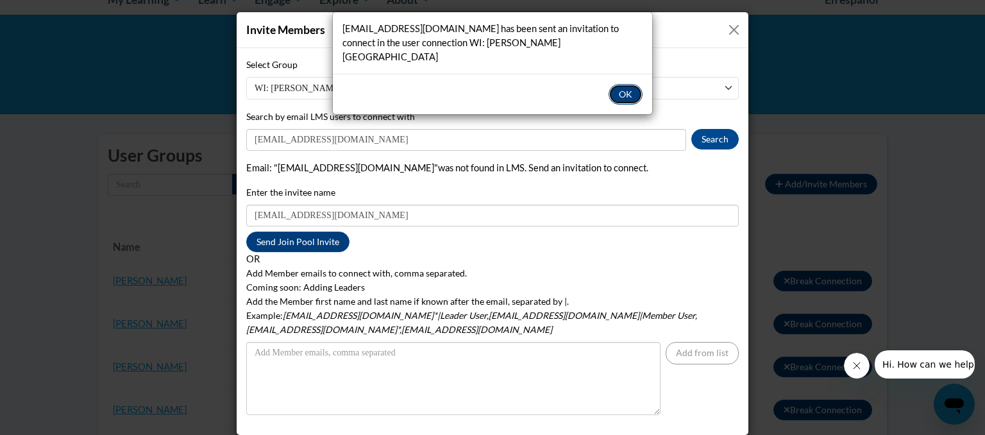
click at [621, 84] on button "OK" at bounding box center [626, 94] width 34 height 21
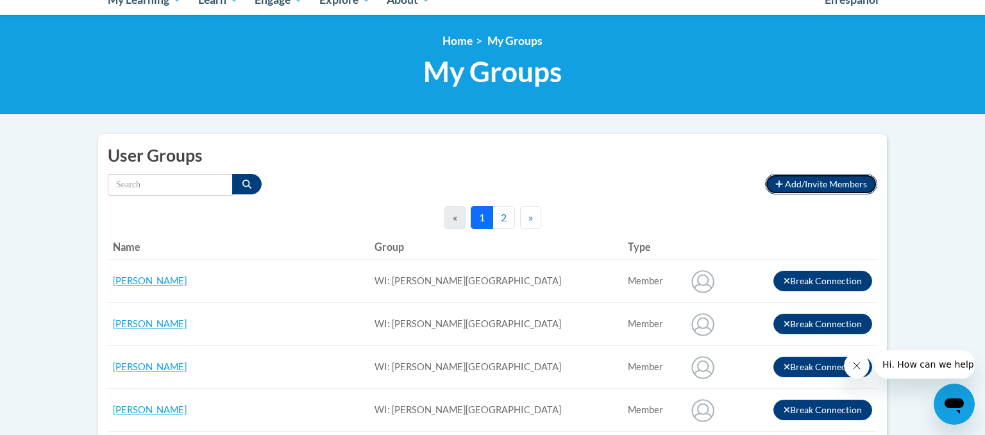
click at [791, 178] on span "Add/Invite Members" at bounding box center [826, 183] width 82 height 11
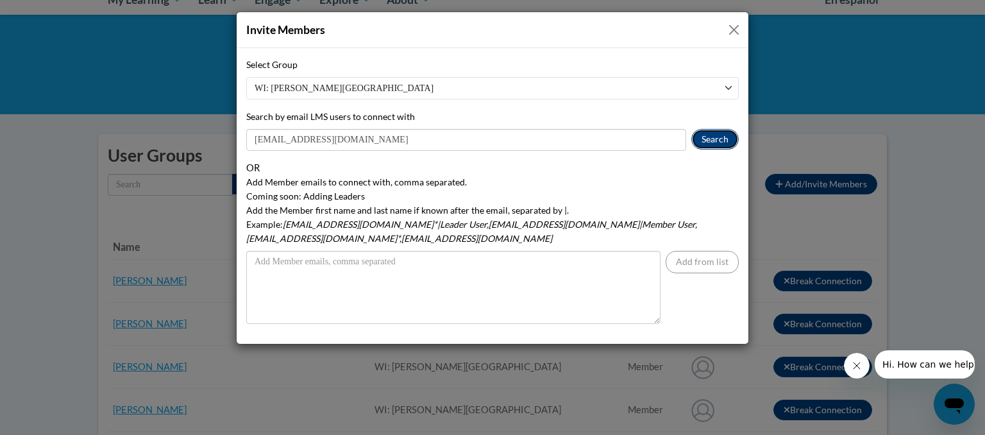
click at [704, 135] on button "Search" at bounding box center [714, 139] width 47 height 21
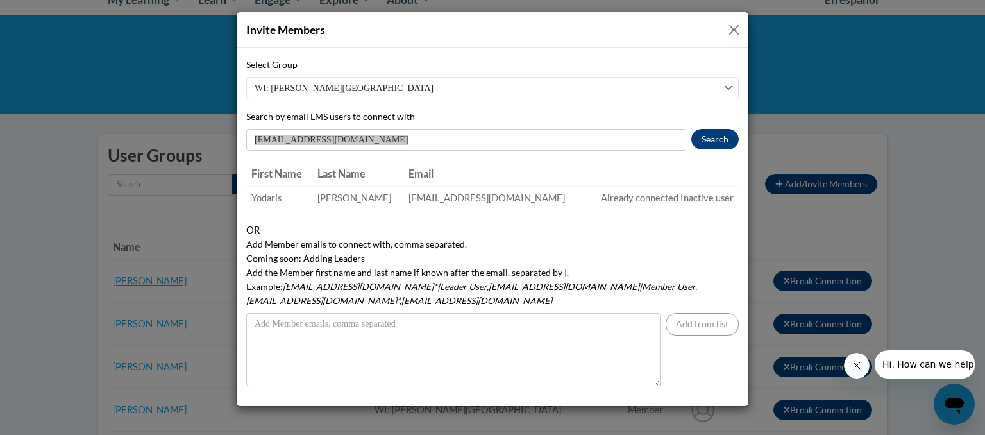
drag, startPoint x: 446, startPoint y: 204, endPoint x: 725, endPoint y: 130, distance: 288.5
click at [725, 130] on div "Select Group WI: [PERSON_NAME][GEOGRAPHIC_DATA] Search by email LMS users to co…" at bounding box center [492, 222] width 492 height 328
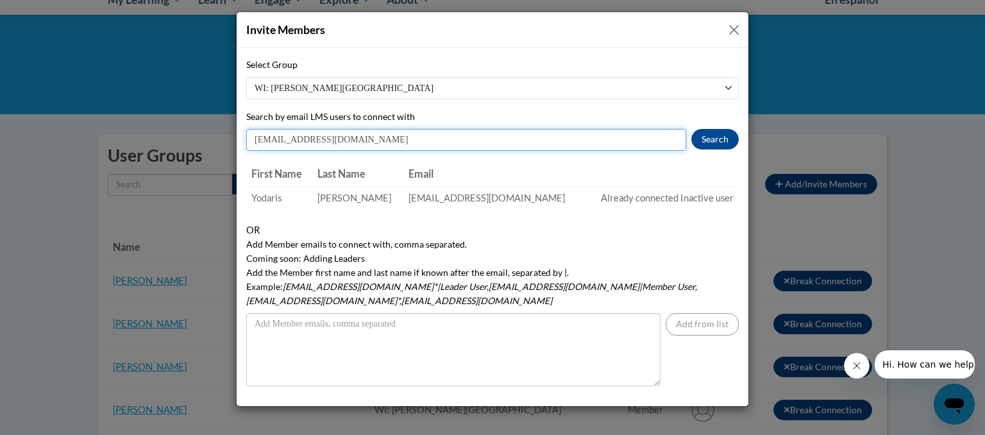
click at [333, 140] on input "[EMAIL_ADDRESS][DOMAIN_NAME]" at bounding box center [466, 140] width 440 height 22
type input "y"
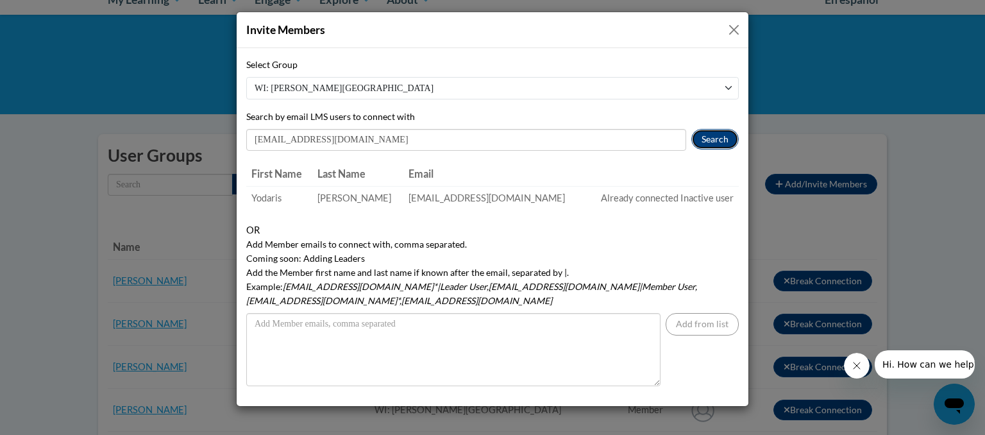
click at [712, 139] on button "Search" at bounding box center [714, 139] width 47 height 21
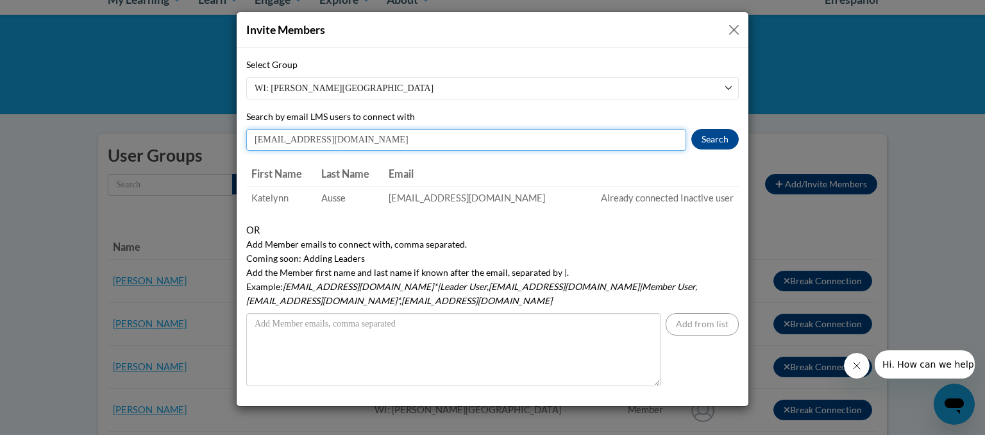
click at [335, 137] on input "[EMAIL_ADDRESS][DOMAIN_NAME]" at bounding box center [466, 140] width 440 height 22
type input "k"
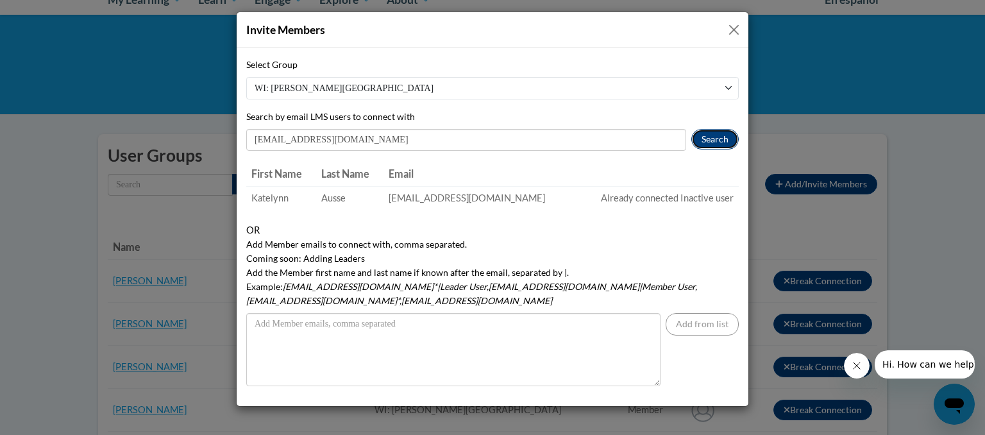
click at [711, 139] on button "Search" at bounding box center [714, 139] width 47 height 21
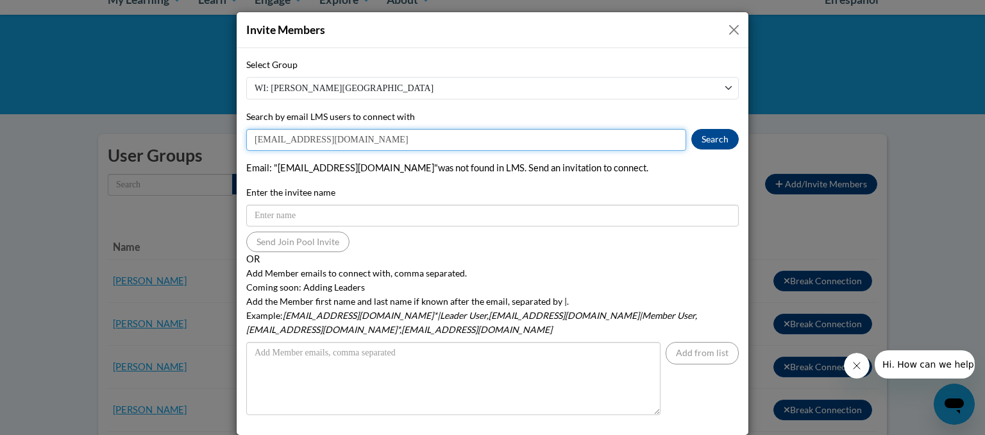
click at [341, 140] on input "[EMAIL_ADDRESS][DOMAIN_NAME]" at bounding box center [466, 140] width 440 height 22
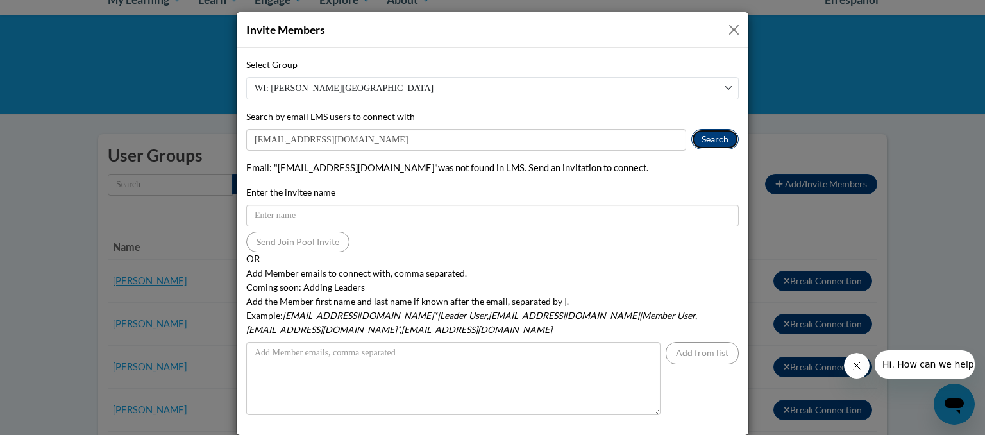
click at [703, 139] on button "Search" at bounding box center [714, 139] width 47 height 21
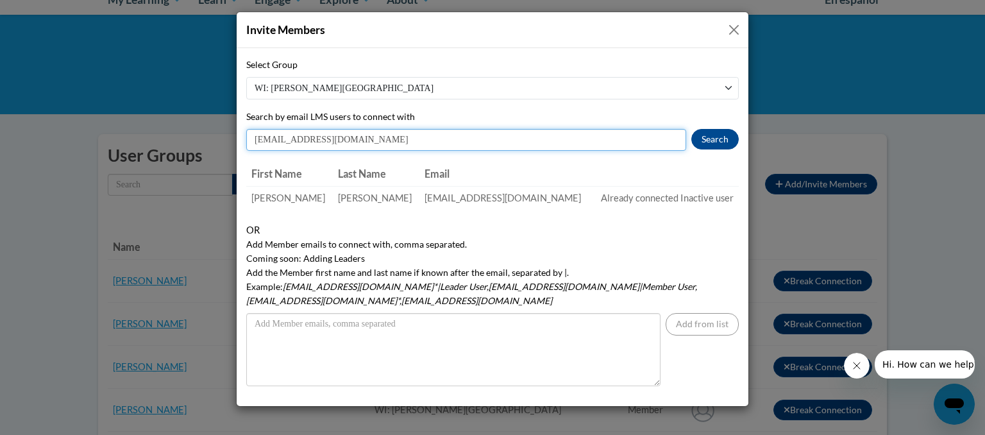
click at [344, 140] on input "[EMAIL_ADDRESS][DOMAIN_NAME]" at bounding box center [466, 140] width 440 height 22
type input "n"
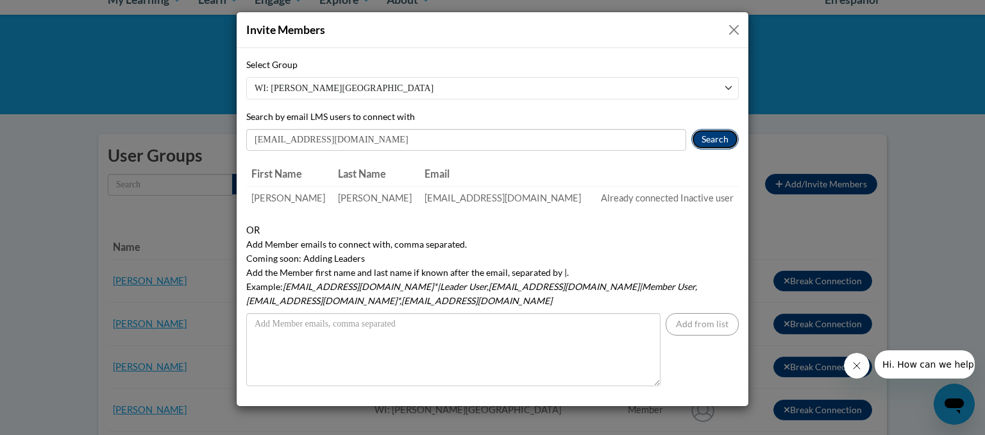
click at [716, 140] on button "Search" at bounding box center [714, 139] width 47 height 21
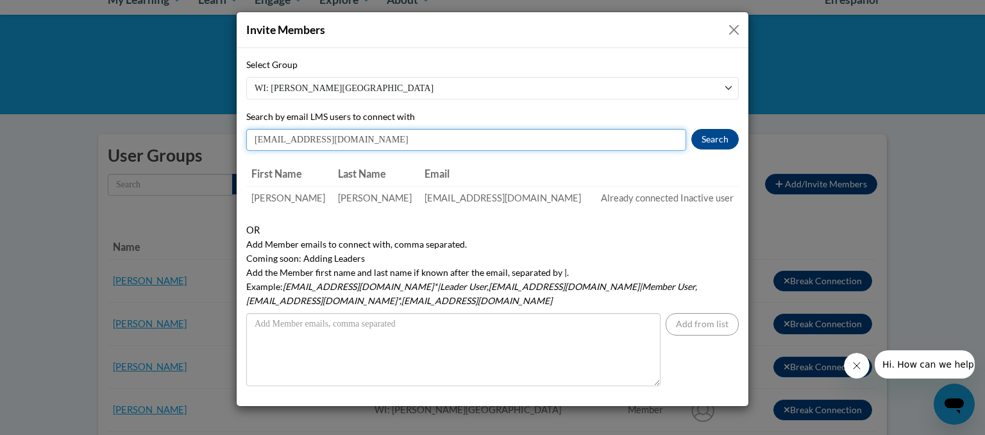
click at [330, 140] on input "[EMAIL_ADDRESS][DOMAIN_NAME]" at bounding box center [466, 140] width 440 height 22
type input "j"
type input "[EMAIL_ADDRESS][DOMAIN_NAME]"
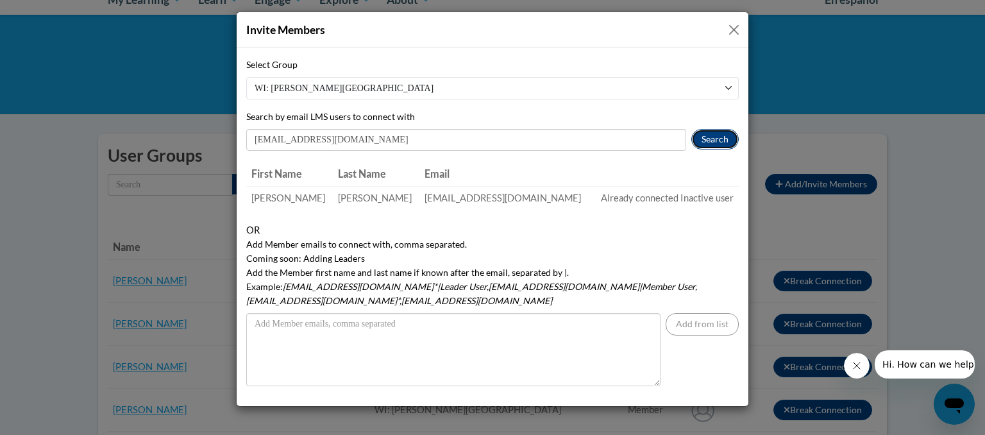
click at [712, 140] on button "Search" at bounding box center [714, 139] width 47 height 21
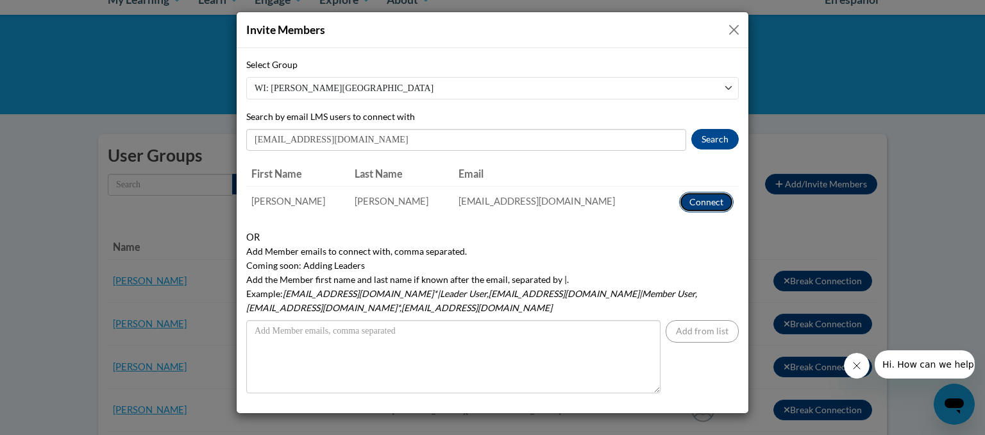
click at [707, 201] on button "Connect" at bounding box center [706, 202] width 55 height 21
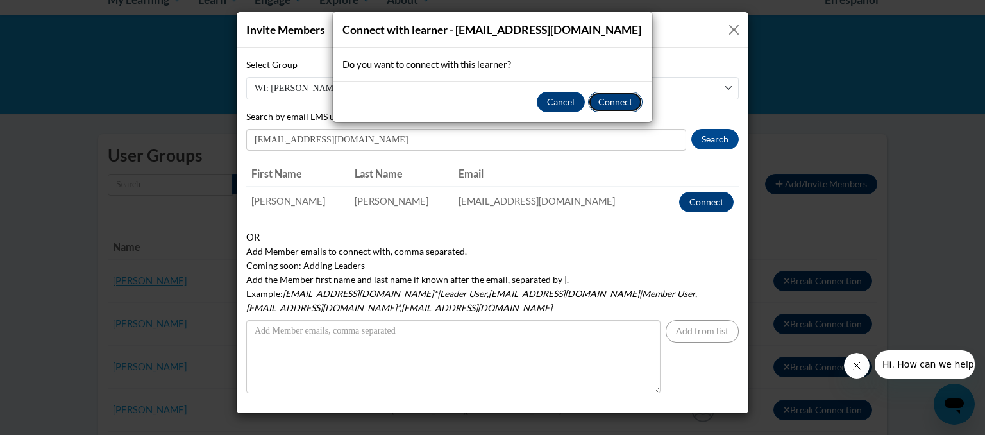
click at [616, 101] on button "Connect" at bounding box center [615, 102] width 55 height 21
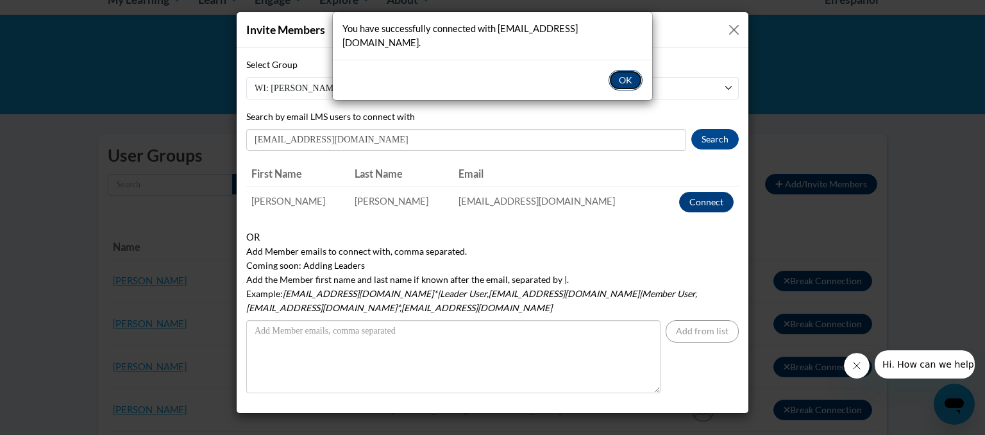
click at [625, 70] on button "OK" at bounding box center [626, 80] width 34 height 21
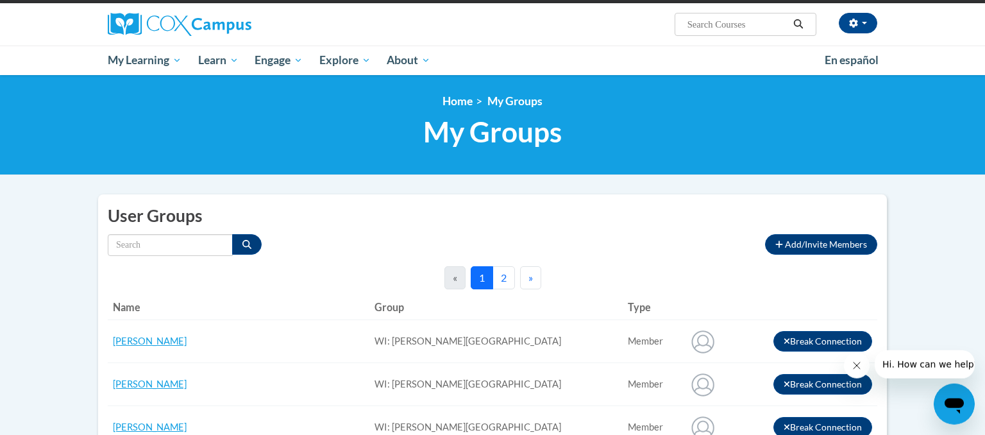
scroll to position [88, 0]
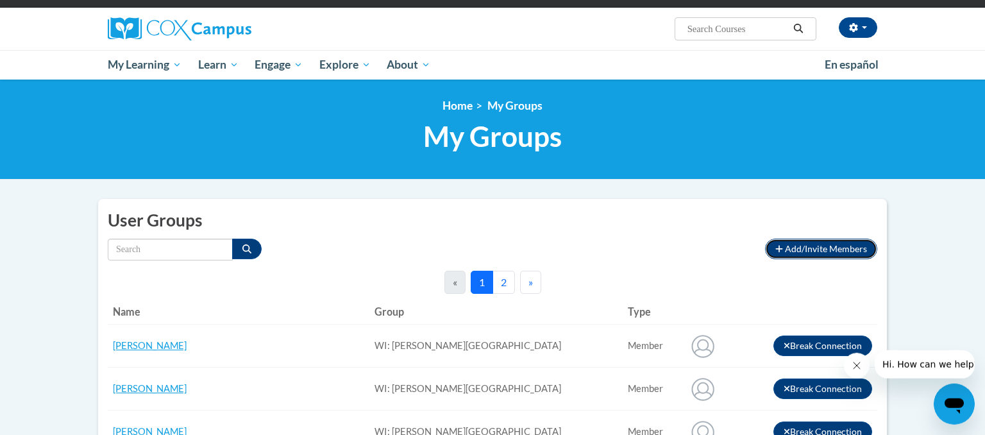
click at [804, 251] on span "Add/Invite Members" at bounding box center [826, 248] width 82 height 11
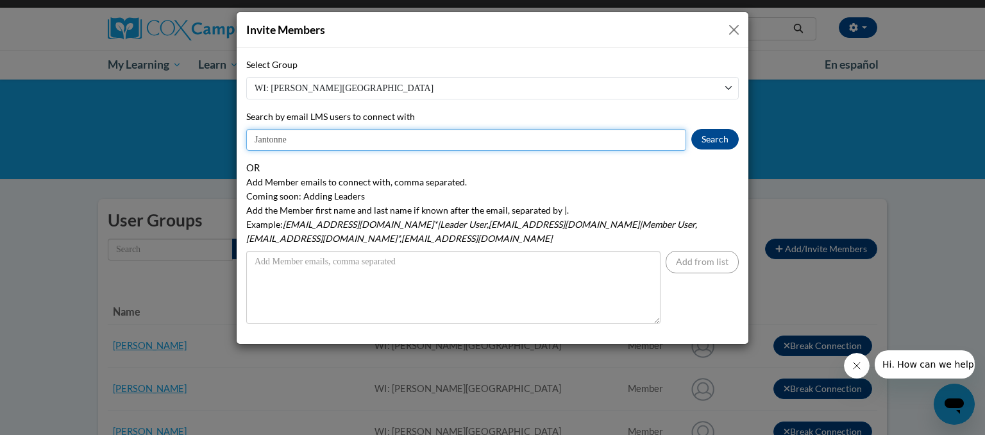
click at [290, 141] on input "Jantonne" at bounding box center [466, 140] width 440 height 22
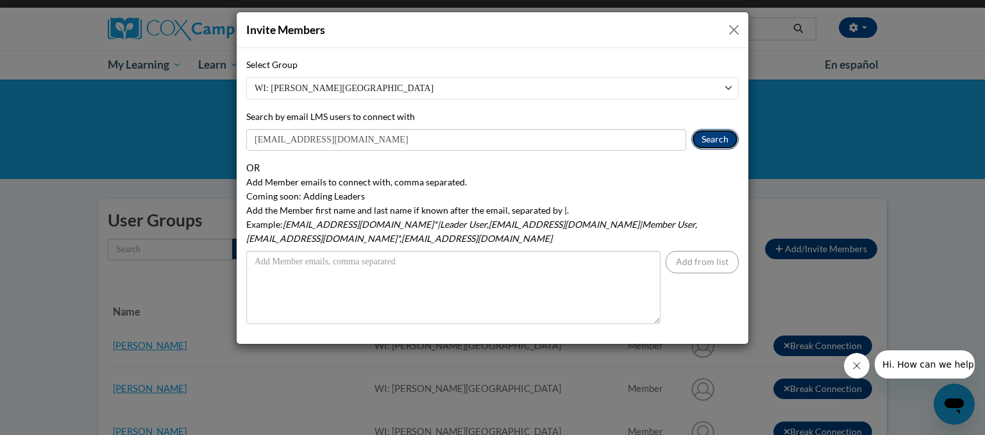
click at [711, 140] on button "Search" at bounding box center [714, 139] width 47 height 21
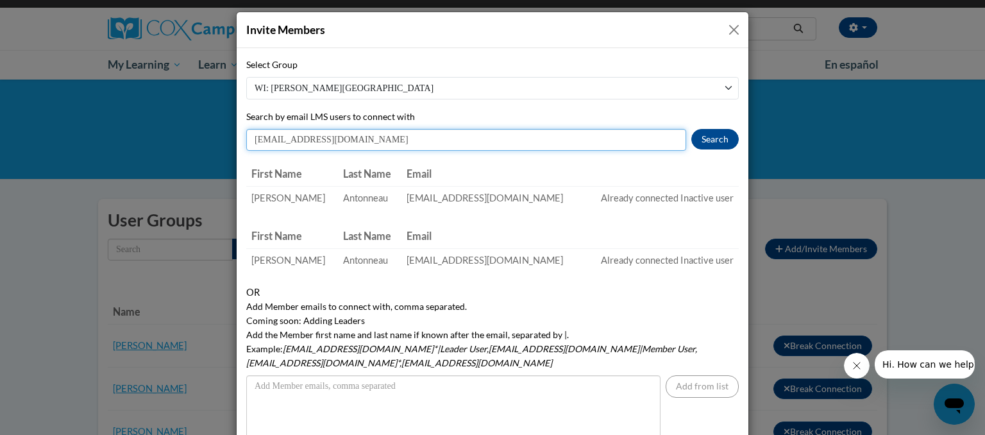
click at [346, 140] on input "[EMAIL_ADDRESS][DOMAIN_NAME]" at bounding box center [466, 140] width 440 height 22
type input "J"
click at [278, 142] on input "Search by email LMS users to connect with" at bounding box center [466, 140] width 440 height 22
type input "[EMAIL_ADDRESS][DOMAIN_NAME]"
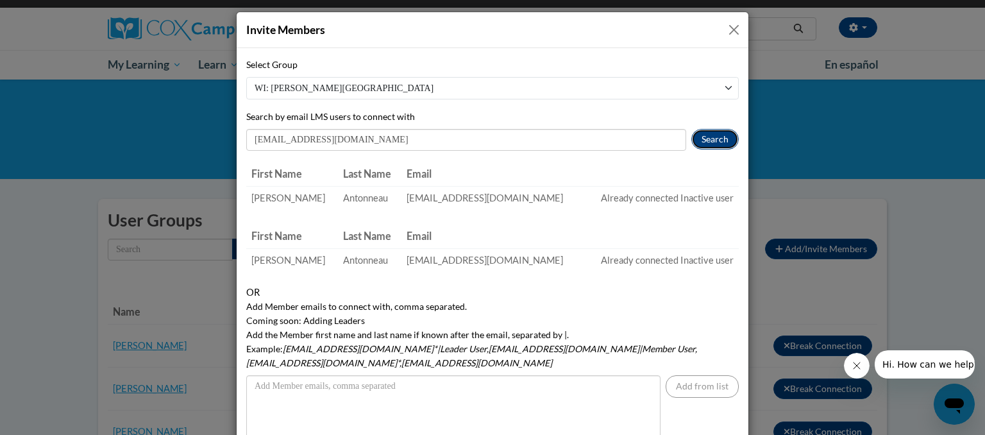
click at [715, 137] on button "Search" at bounding box center [714, 139] width 47 height 21
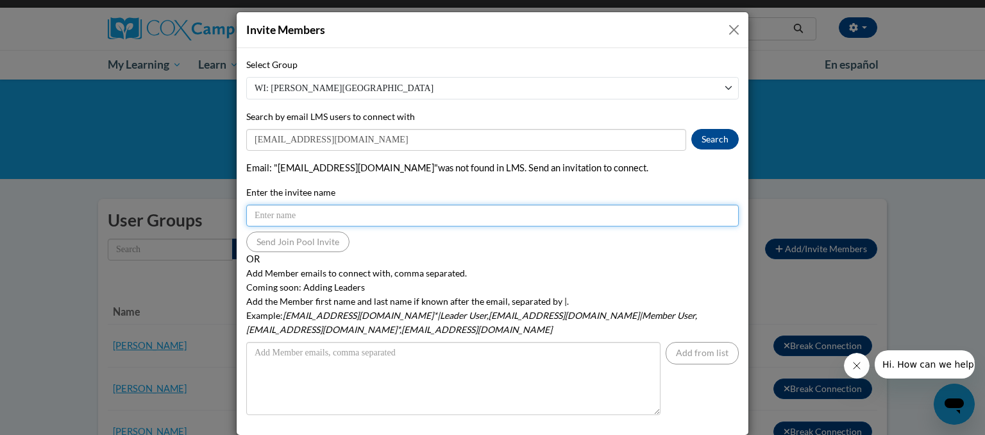
click at [262, 215] on input "Enter the invitee name" at bounding box center [492, 216] width 492 height 22
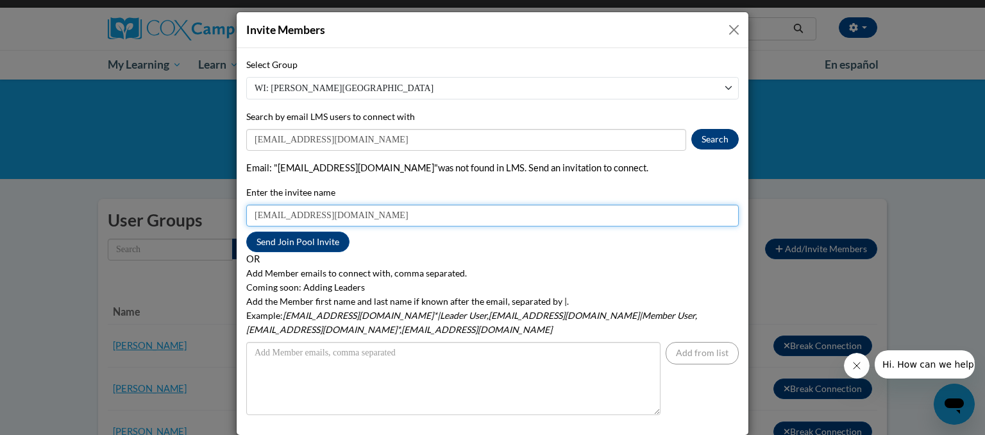
type input "[EMAIL_ADDRESS][DOMAIN_NAME]"
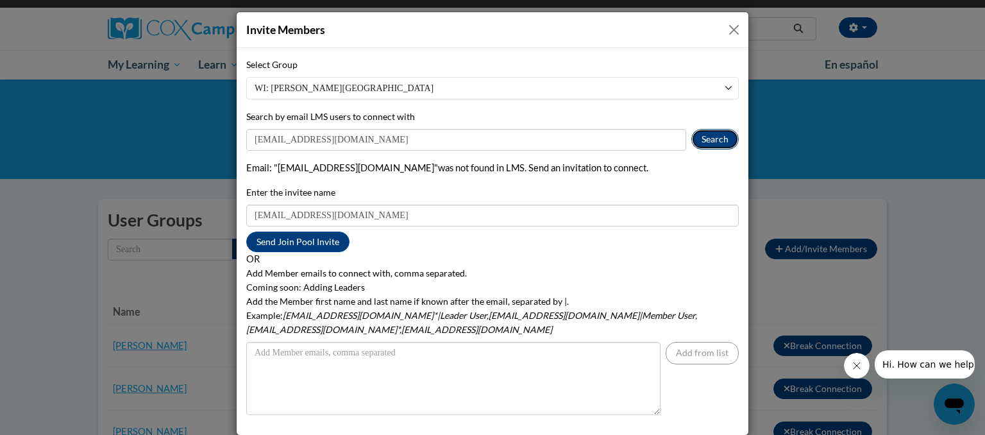
click at [704, 144] on button "Search" at bounding box center [714, 139] width 47 height 21
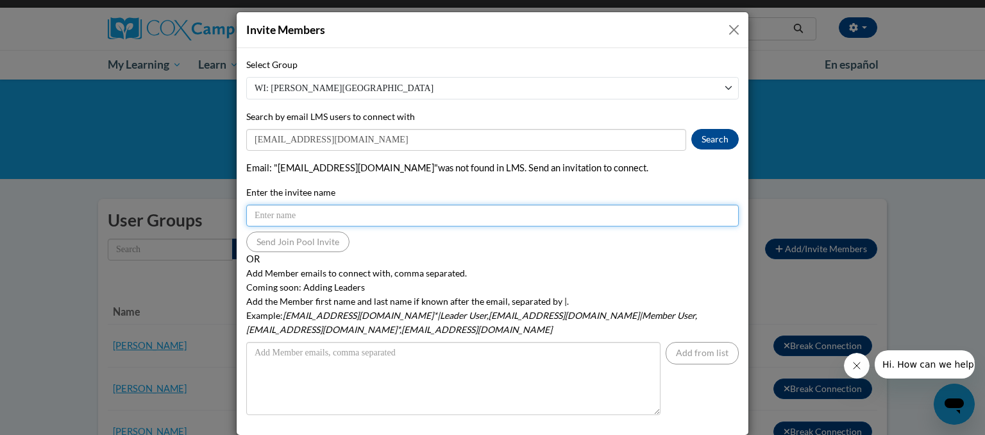
click at [289, 221] on input "Enter the invitee name" at bounding box center [492, 216] width 492 height 22
type input "[EMAIL_ADDRESS][DOMAIN_NAME]"
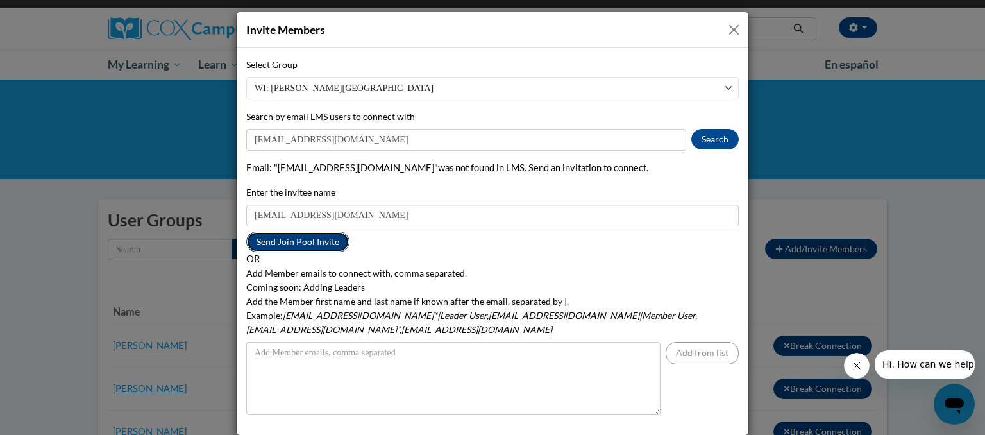
click at [270, 239] on button "Send Join Pool Invite" at bounding box center [297, 241] width 103 height 21
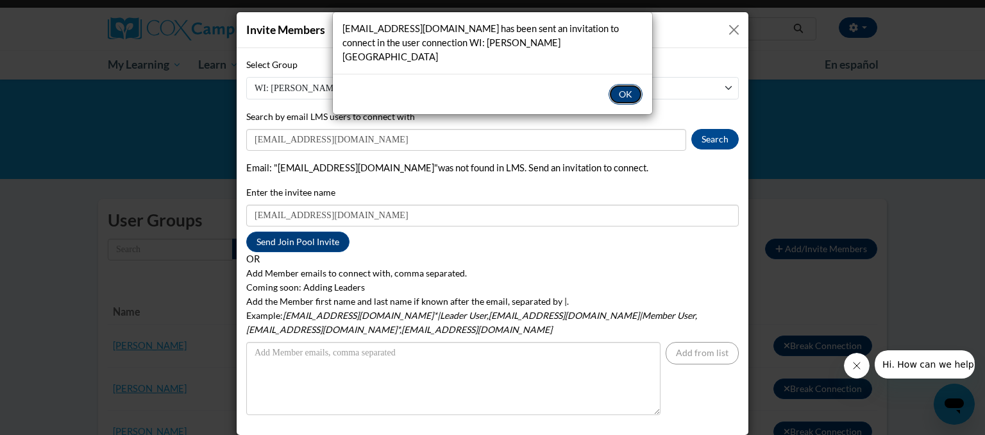
click at [619, 87] on button "OK" at bounding box center [626, 94] width 34 height 21
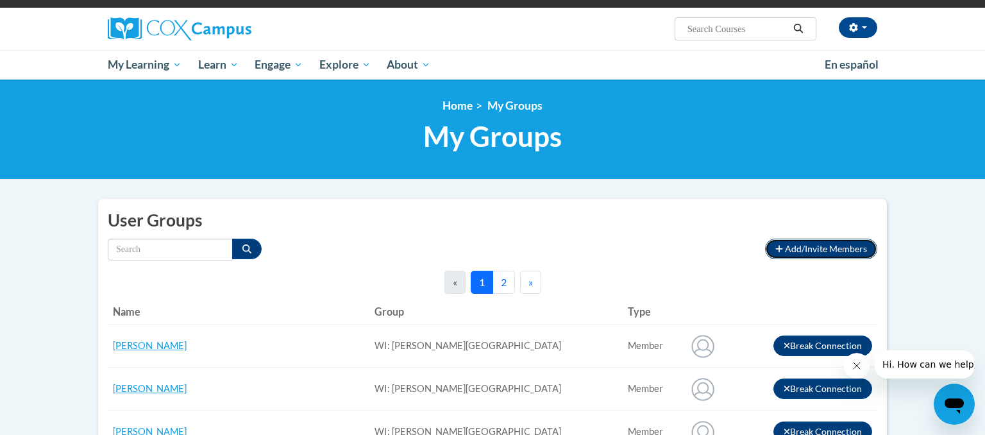
click at [791, 242] on button "Add/Invite Members" at bounding box center [821, 249] width 112 height 21
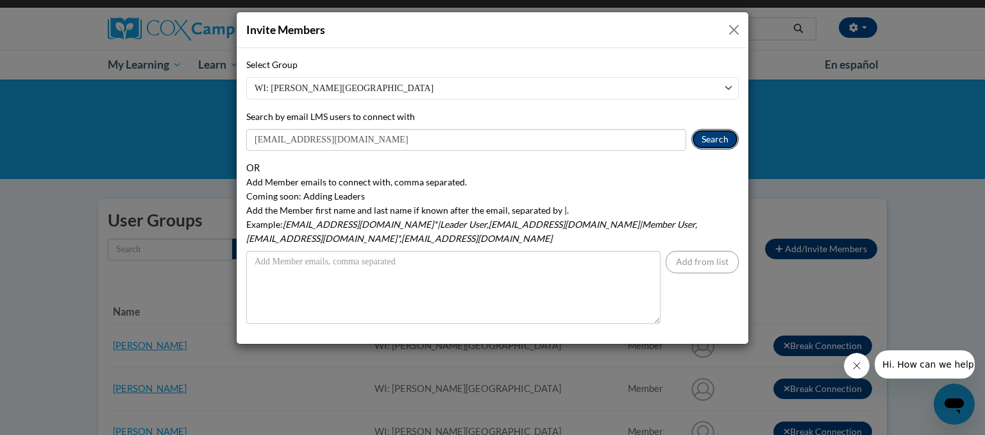
click at [709, 147] on button "Search" at bounding box center [714, 139] width 47 height 21
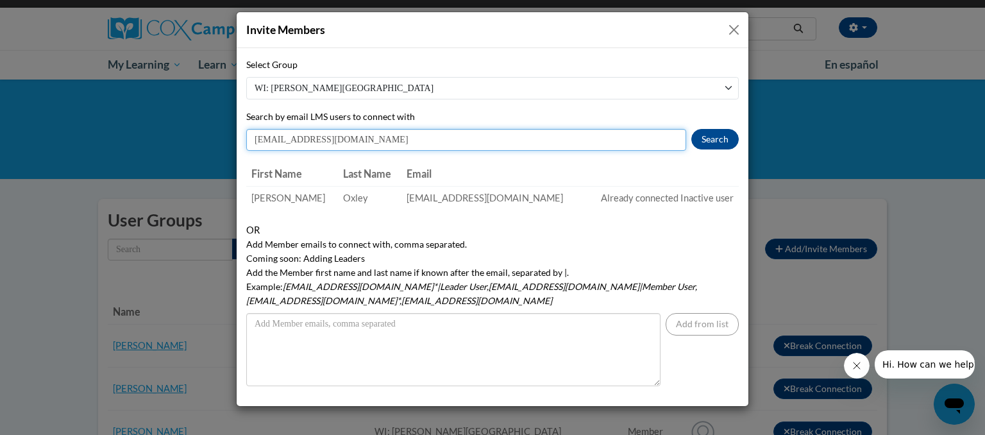
click at [332, 140] on input "[EMAIL_ADDRESS][DOMAIN_NAME]" at bounding box center [466, 140] width 440 height 22
type input "e"
type input "[EMAIL_ADDRESS][DOMAIN_NAME]"
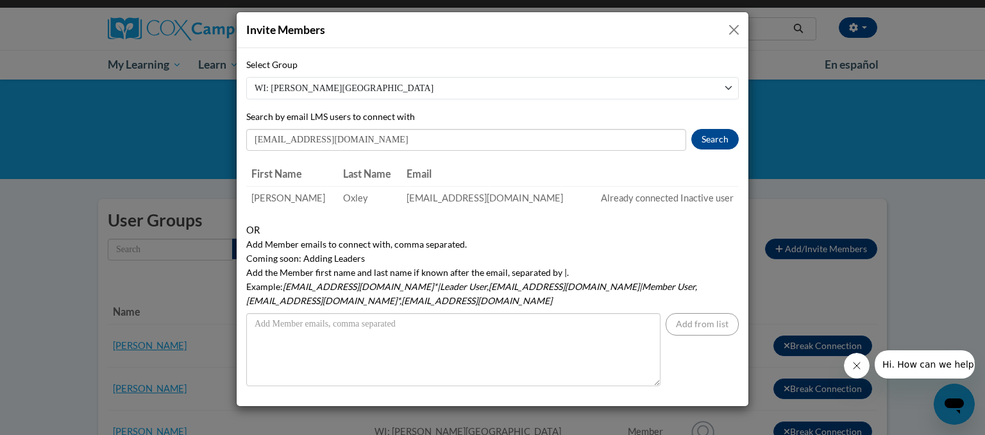
click at [714, 128] on div "Select Group WI: [PERSON_NAME][GEOGRAPHIC_DATA] Search by email LMS users to co…" at bounding box center [492, 104] width 492 height 93
click at [705, 144] on button "Search" at bounding box center [714, 139] width 47 height 21
click at [733, 35] on button "Close" at bounding box center [734, 30] width 16 height 16
